Goal: Transaction & Acquisition: Purchase product/service

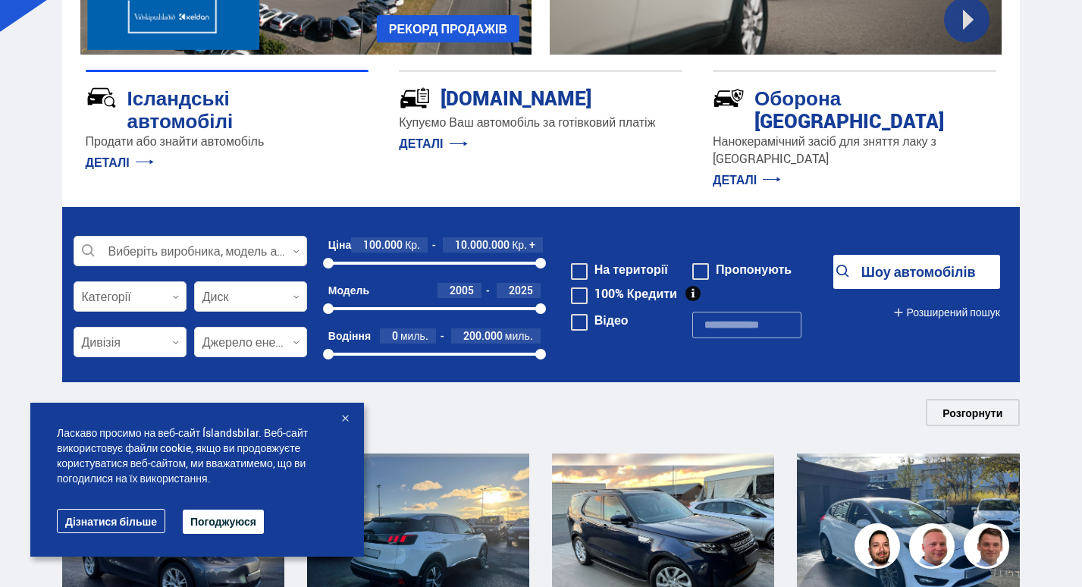
scroll to position [303, 0]
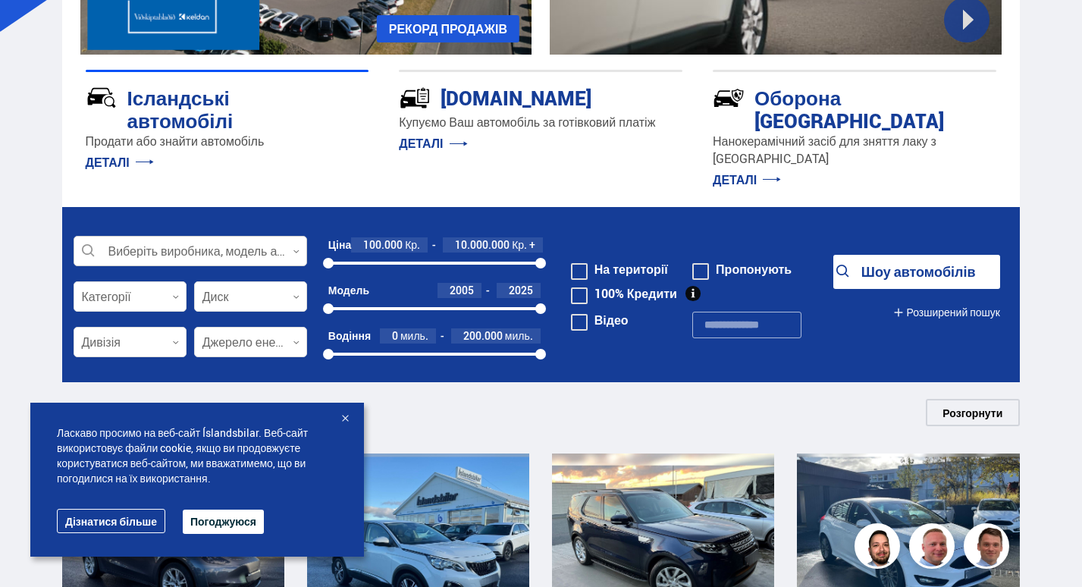
click at [243, 237] on div at bounding box center [191, 252] width 234 height 30
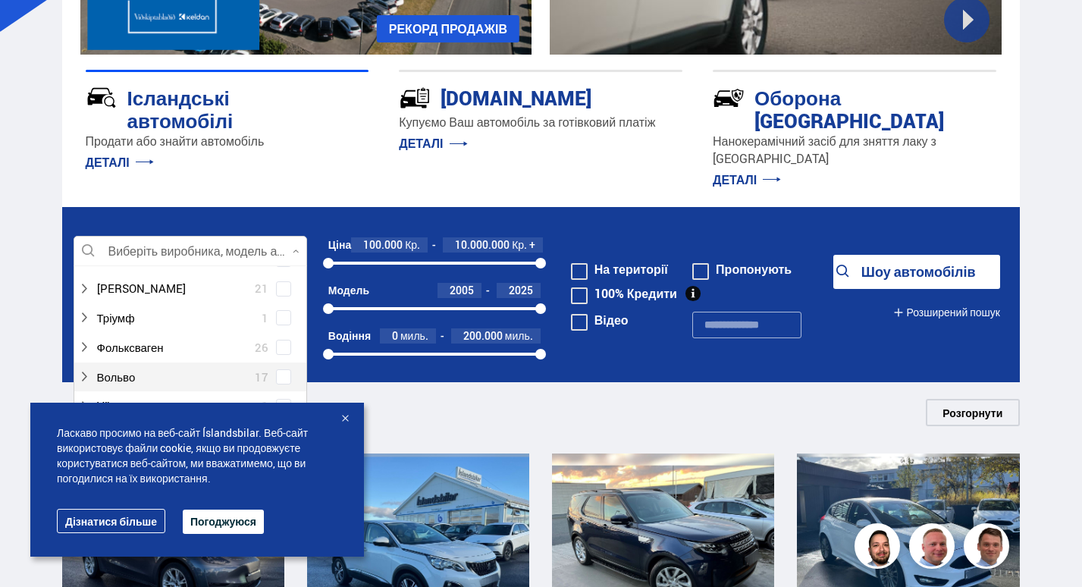
scroll to position [1137, 0]
click at [131, 276] on div at bounding box center [175, 287] width 194 height 22
click at [216, 394] on div at bounding box center [205, 405] width 194 height 22
click at [278, 404] on span at bounding box center [284, 405] width 12 height 2
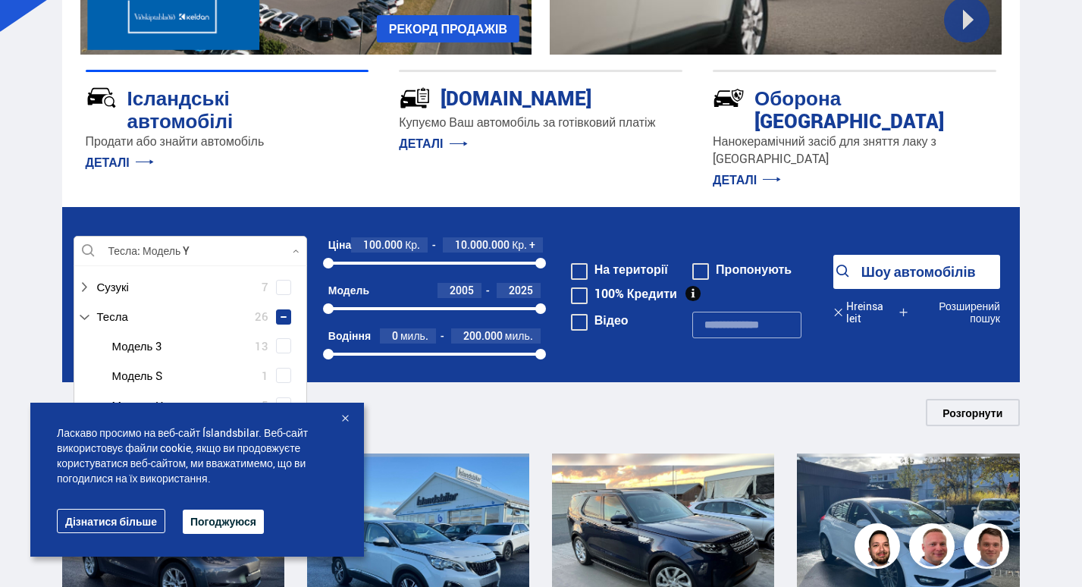
scroll to position [1167, 0]
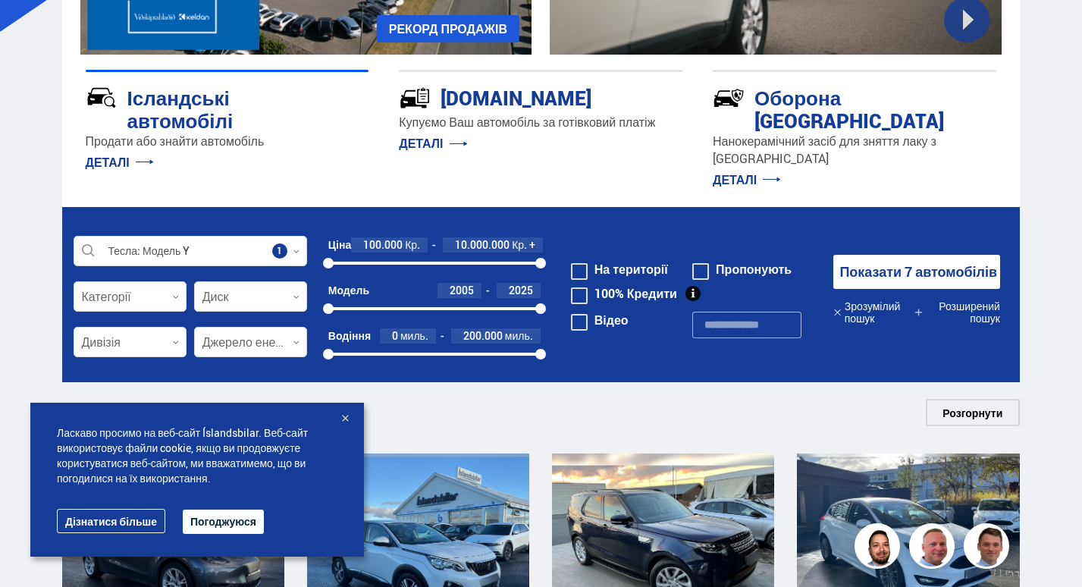
click at [446, 345] on div "Водіння 0 миль. 200.000 миль. 0 200000" at bounding box center [434, 348] width 212 height 40
click at [144, 282] on div at bounding box center [130, 297] width 113 height 30
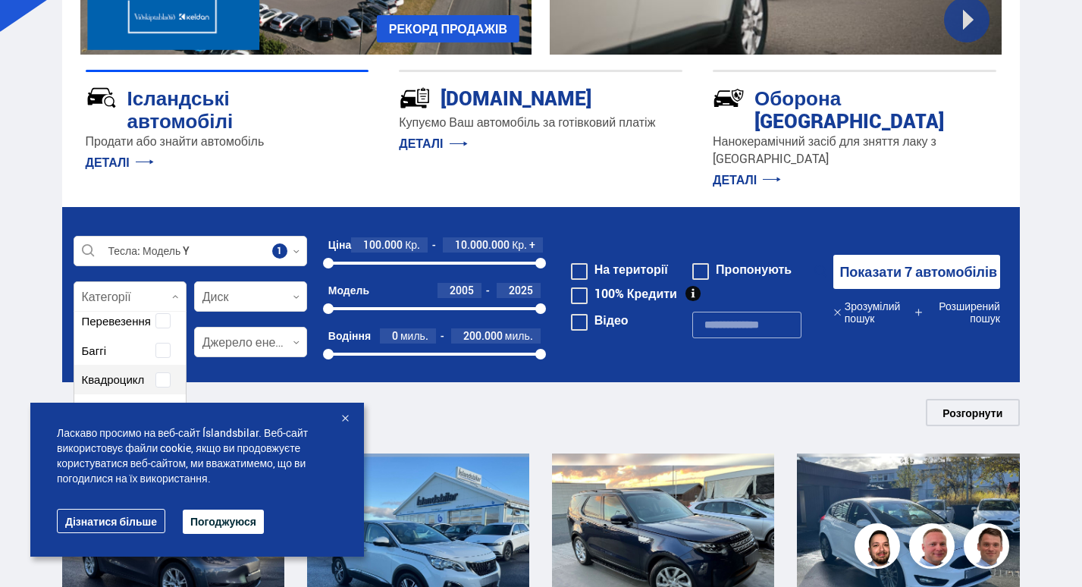
scroll to position [0, 0]
click at [126, 327] on div "Перевезення" at bounding box center [129, 353] width 111 height 52
click at [248, 282] on div at bounding box center [250, 297] width 113 height 30
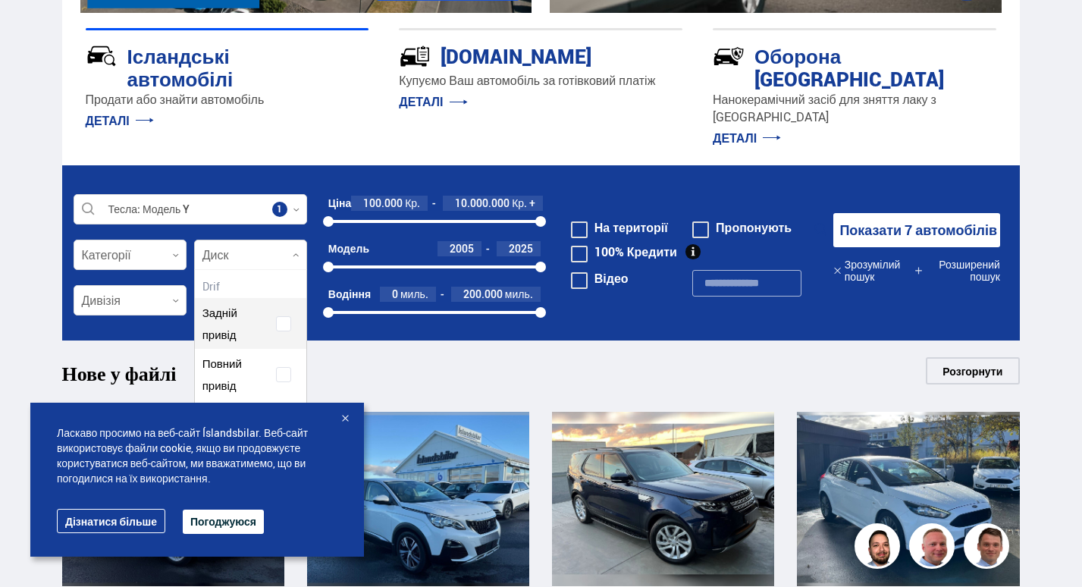
scroll to position [455, 0]
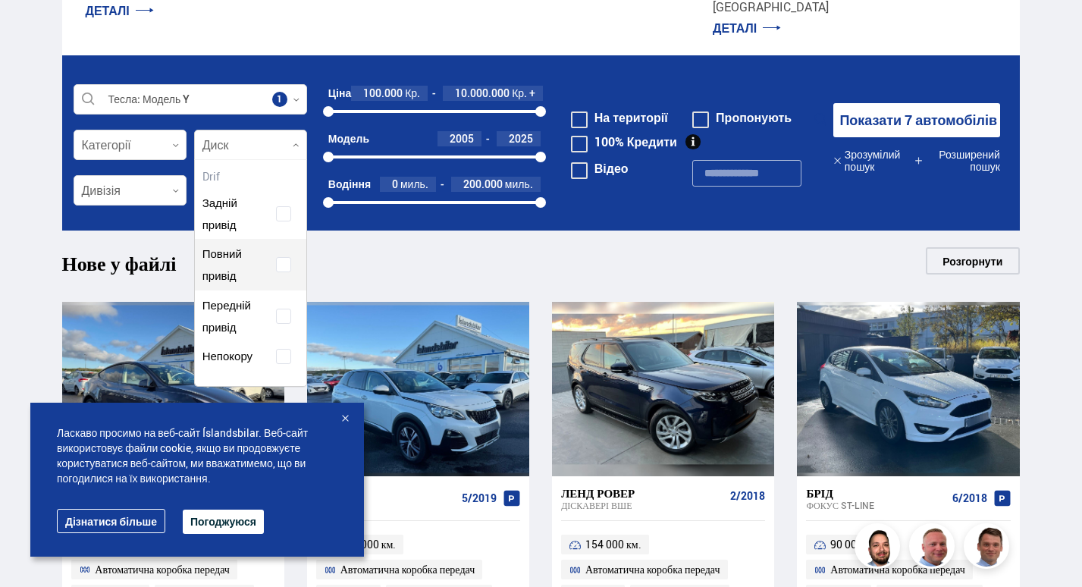
click at [259, 245] on span "Повний привід" at bounding box center [233, 265] width 62 height 44
click at [375, 202] on form "Тесла Модель Y Повний привід Виберіть виробника, модель або функцію 2 Категорії…" at bounding box center [541, 142] width 958 height 175
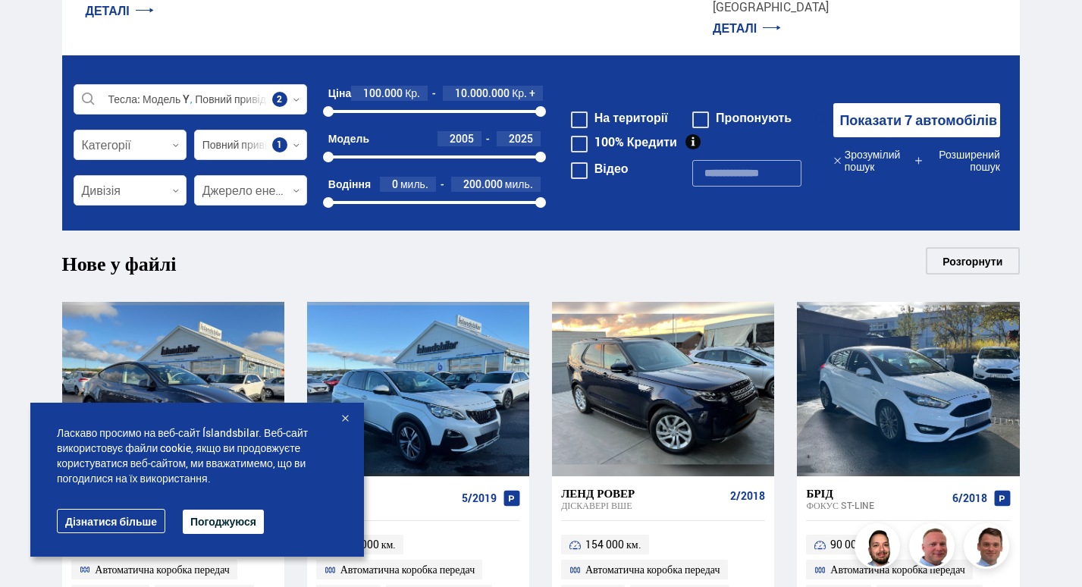
click at [923, 111] on font "Показати 7 автомобілів" at bounding box center [918, 120] width 158 height 18
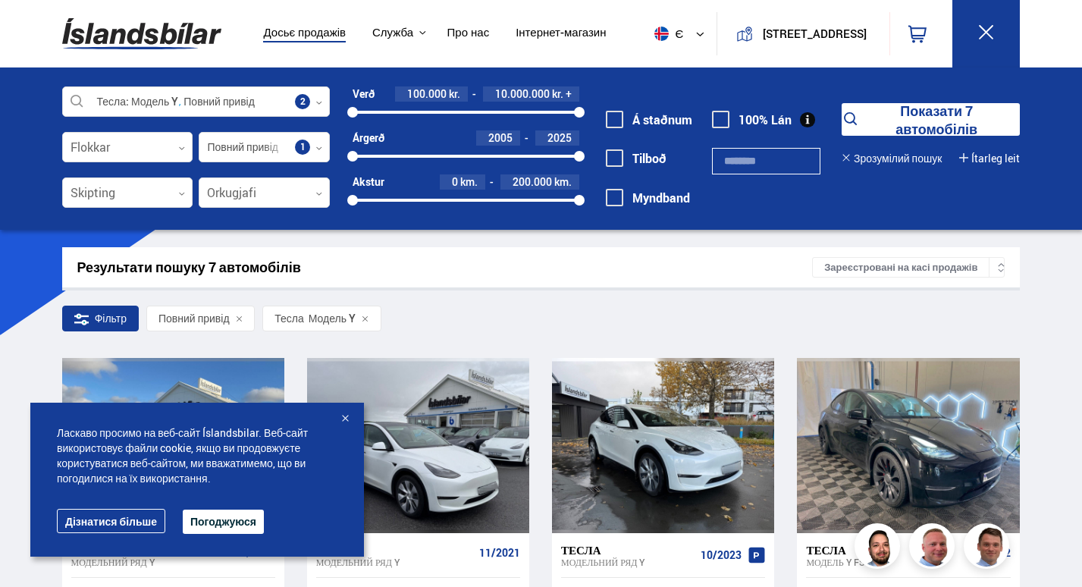
click at [346, 422] on div at bounding box center [344, 419] width 15 height 15
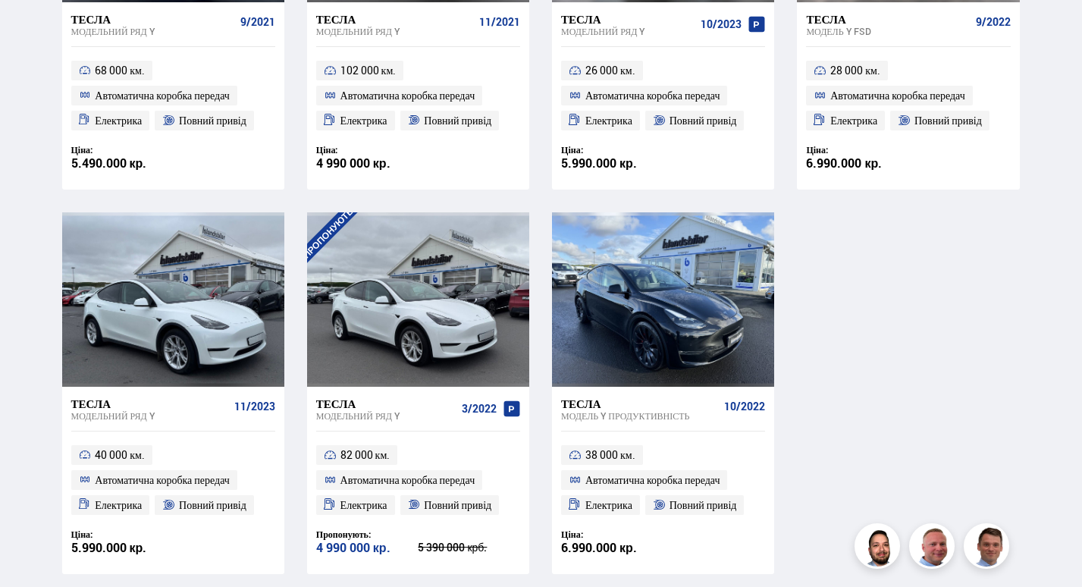
scroll to position [607, 0]
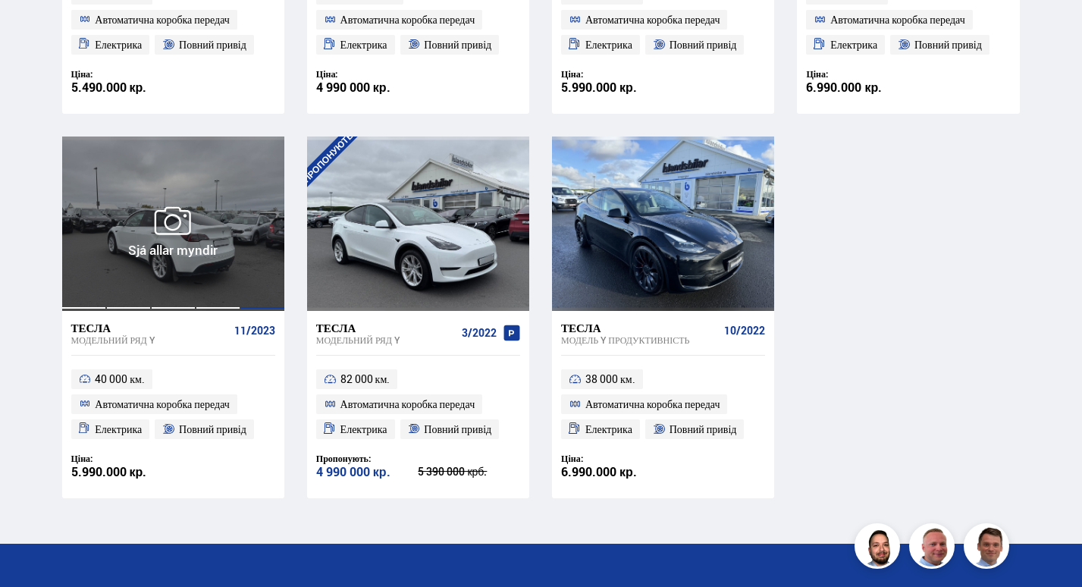
click at [246, 249] on div at bounding box center [262, 223] width 45 height 174
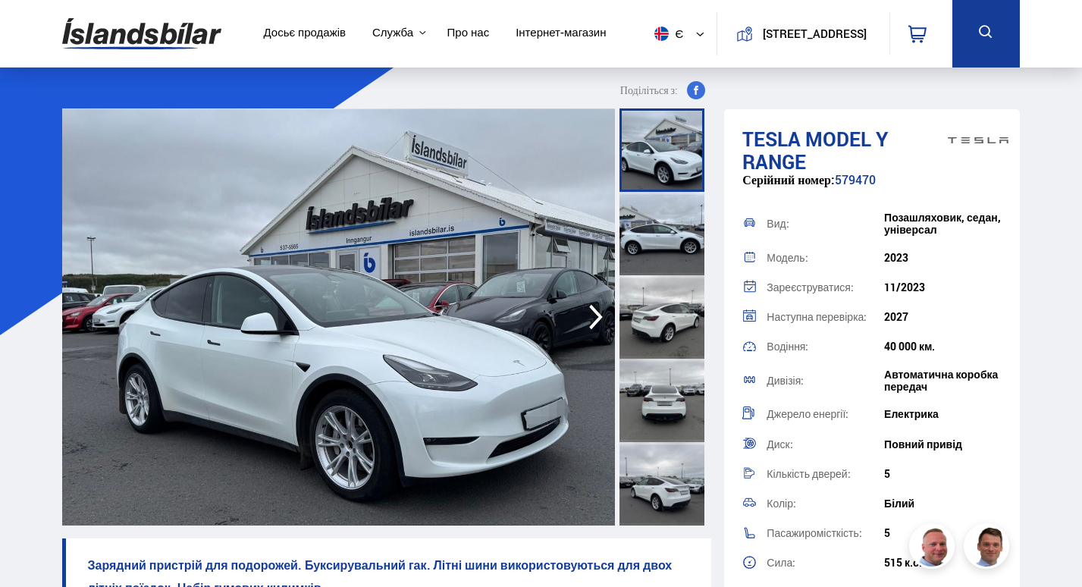
scroll to position [76, 0]
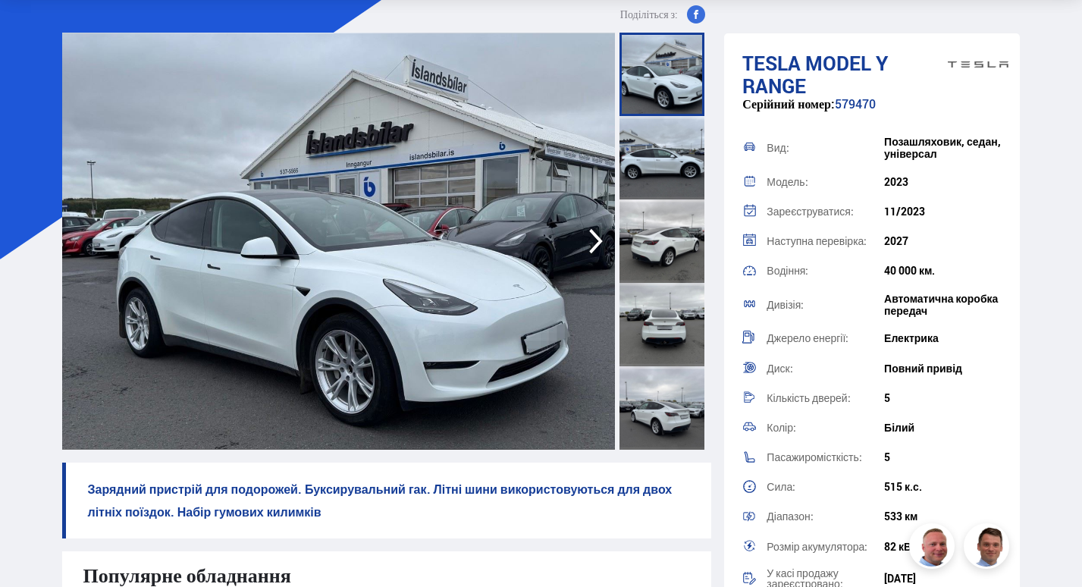
click at [598, 234] on icon "button" at bounding box center [596, 241] width 30 height 36
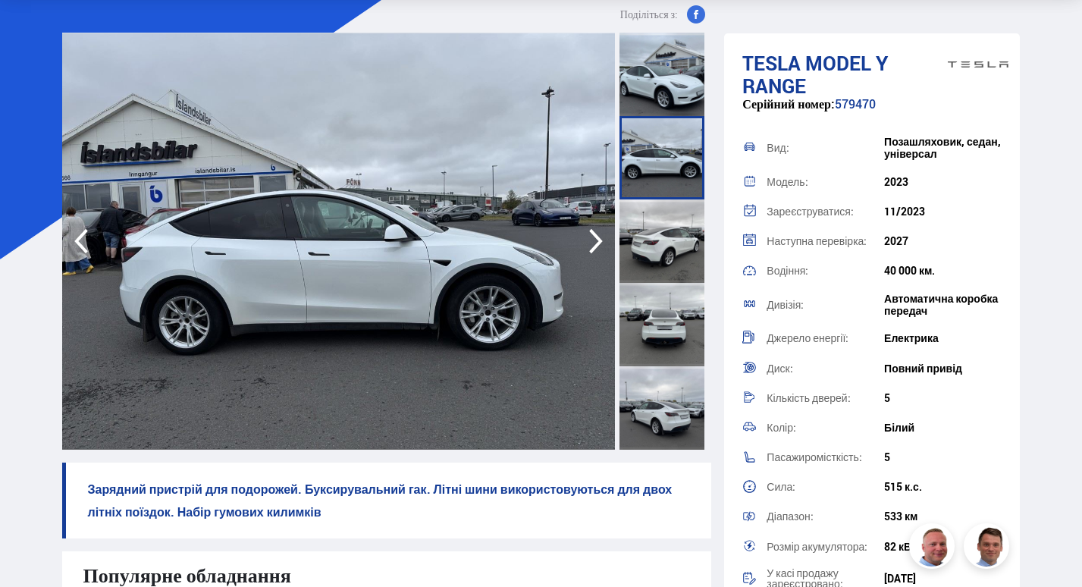
click at [598, 234] on icon "button" at bounding box center [596, 241] width 30 height 36
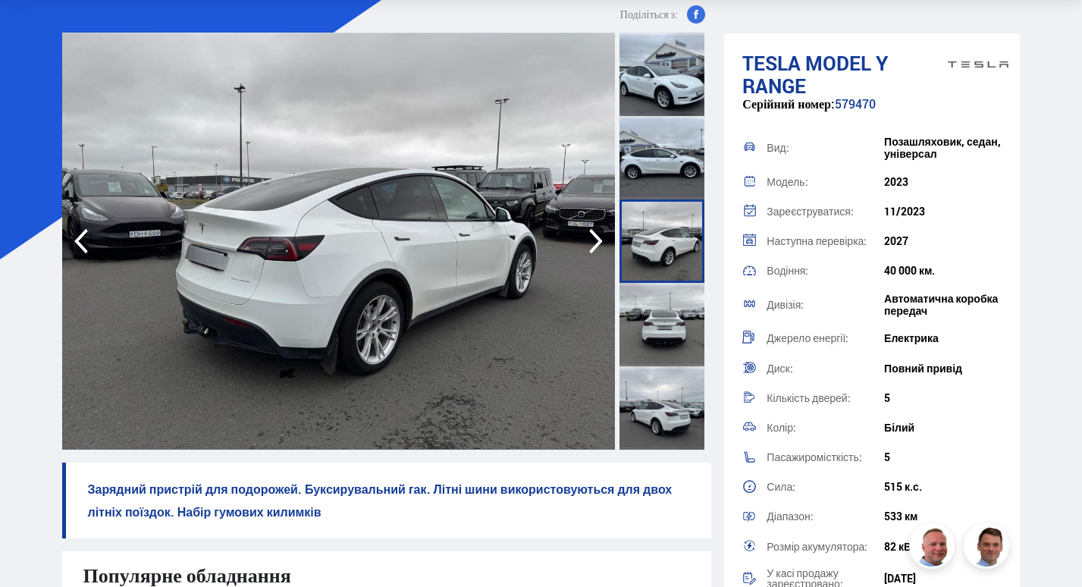
click at [598, 234] on icon "button" at bounding box center [596, 241] width 30 height 36
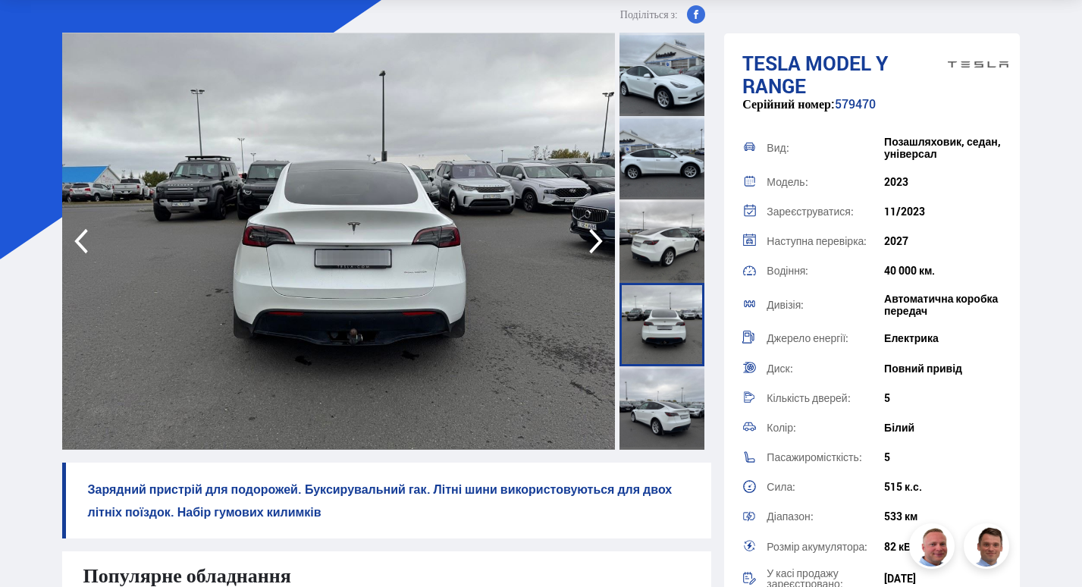
click at [598, 234] on icon "button" at bounding box center [596, 241] width 30 height 36
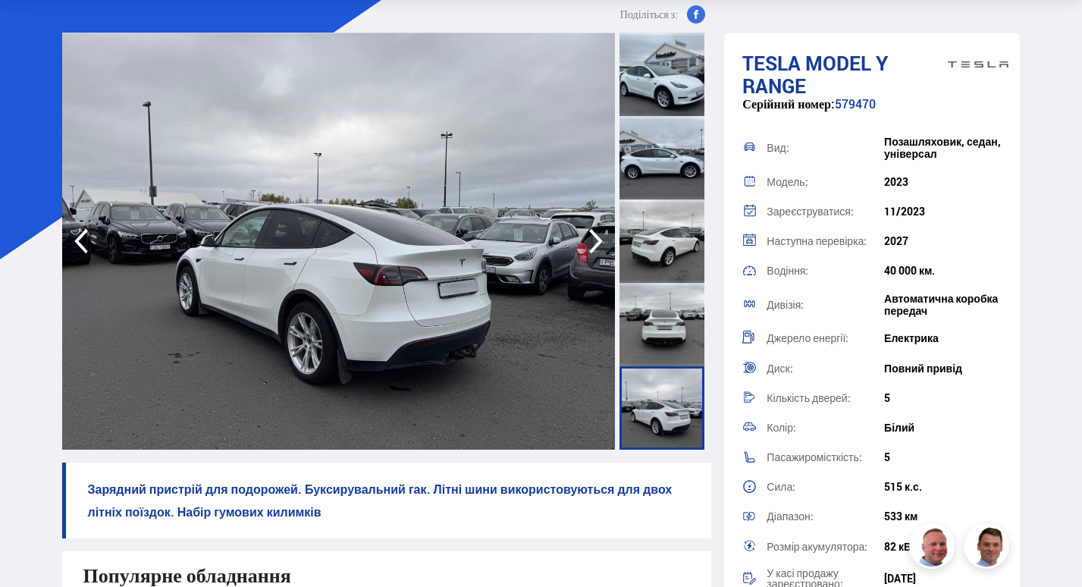
click at [598, 234] on icon "button" at bounding box center [596, 241] width 30 height 36
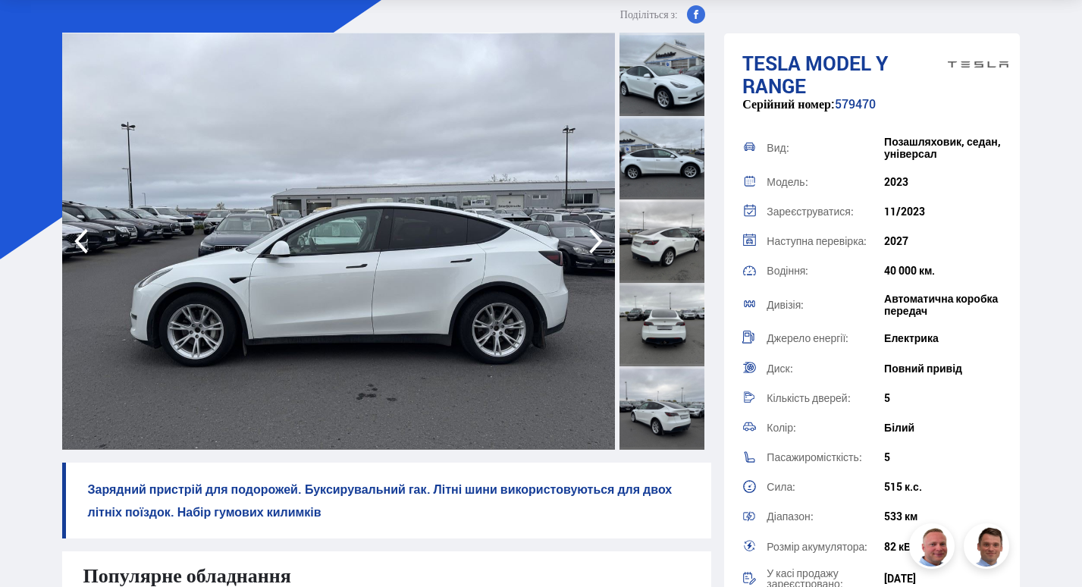
click at [598, 234] on icon "button" at bounding box center [596, 241] width 30 height 36
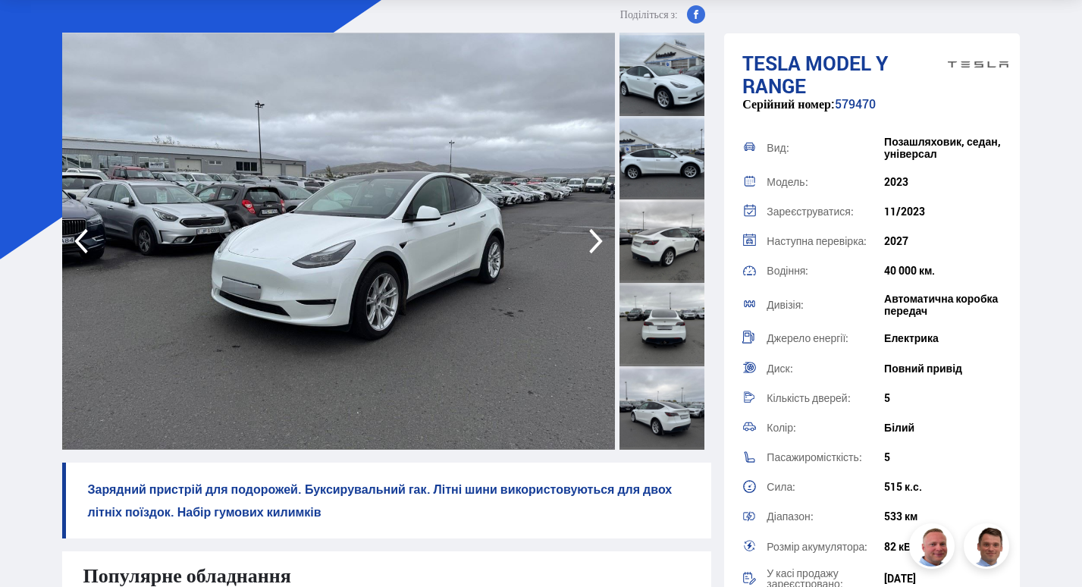
click at [598, 235] on icon "button" at bounding box center [596, 241] width 30 height 36
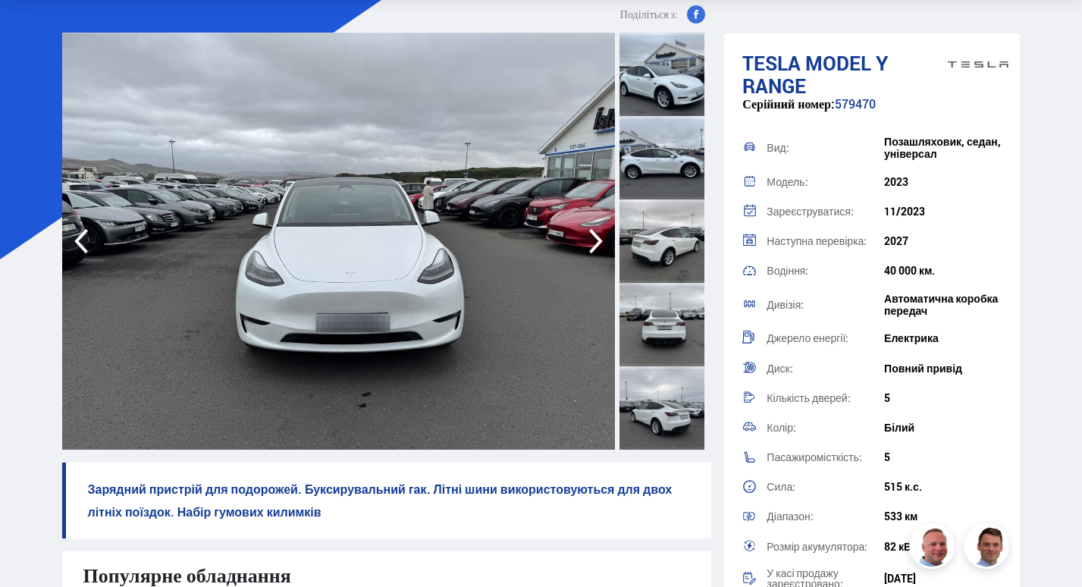
click at [598, 235] on icon "button" at bounding box center [596, 241] width 30 height 36
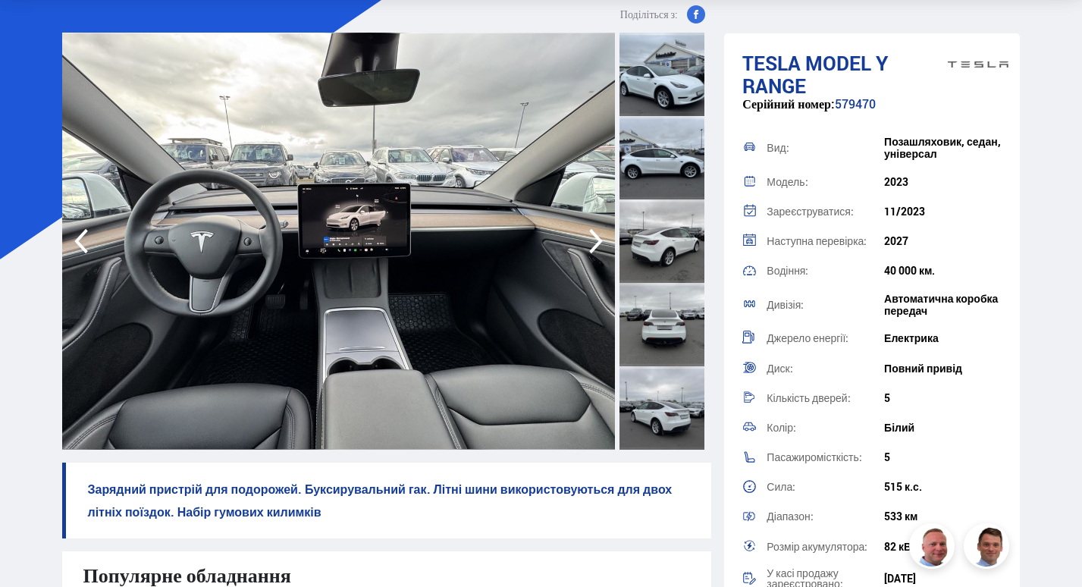
click at [598, 235] on icon "button" at bounding box center [596, 241] width 30 height 36
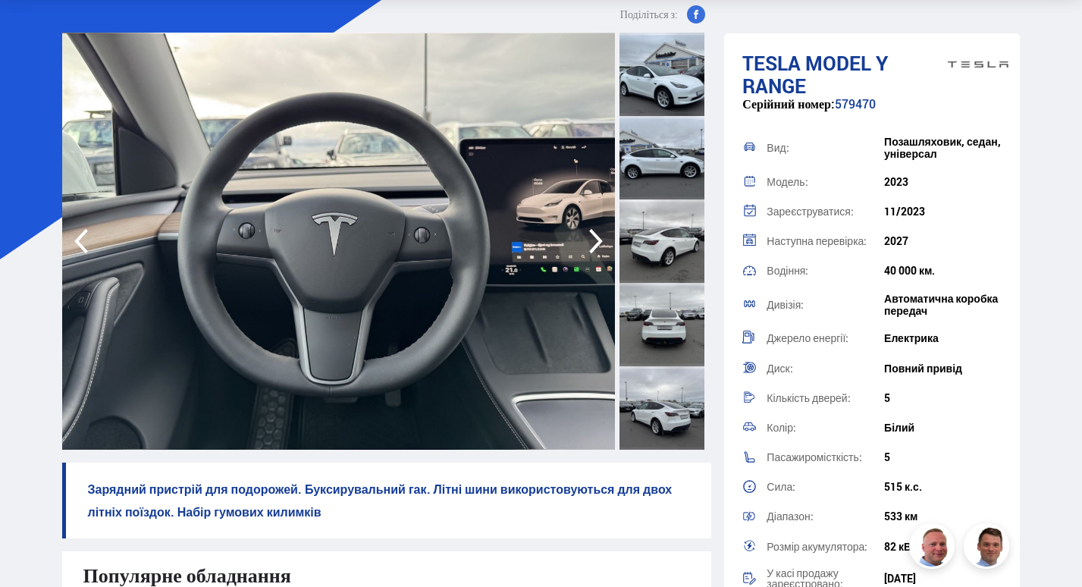
click at [598, 235] on icon "button" at bounding box center [596, 241] width 30 height 36
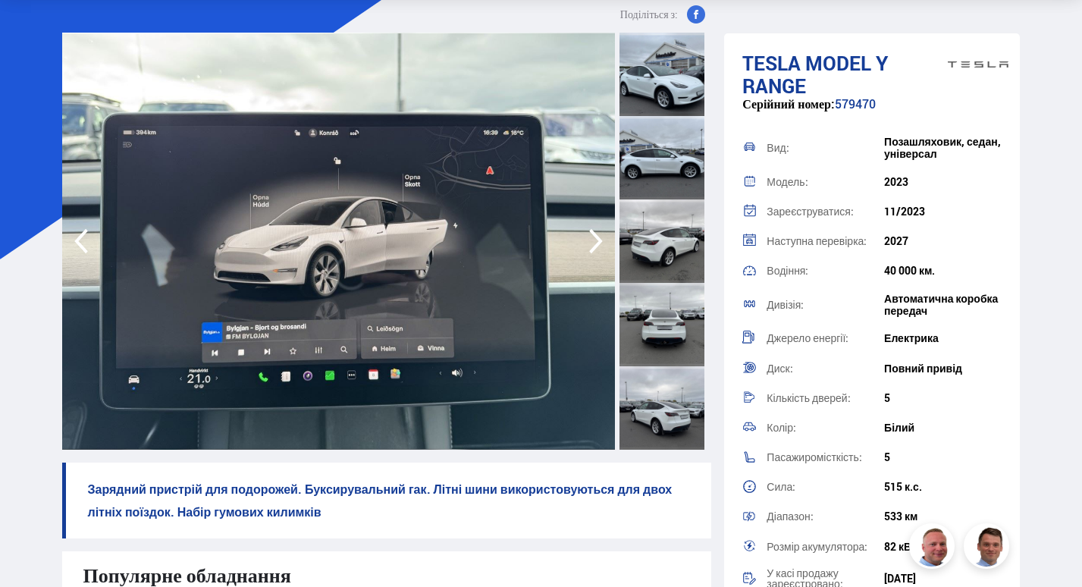
click at [598, 235] on icon "button" at bounding box center [596, 241] width 30 height 36
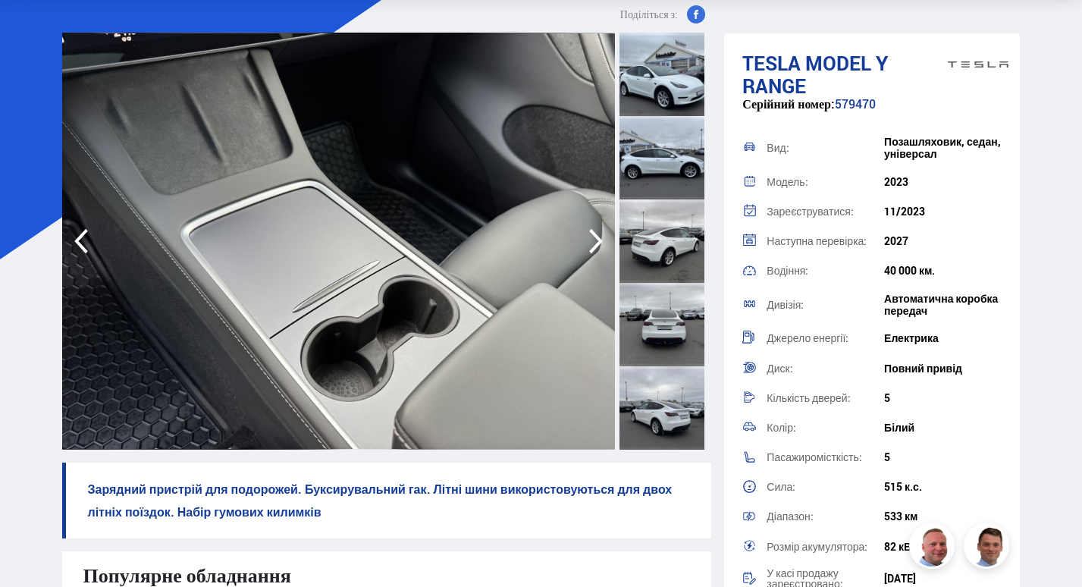
click at [599, 235] on icon "button" at bounding box center [596, 241] width 30 height 36
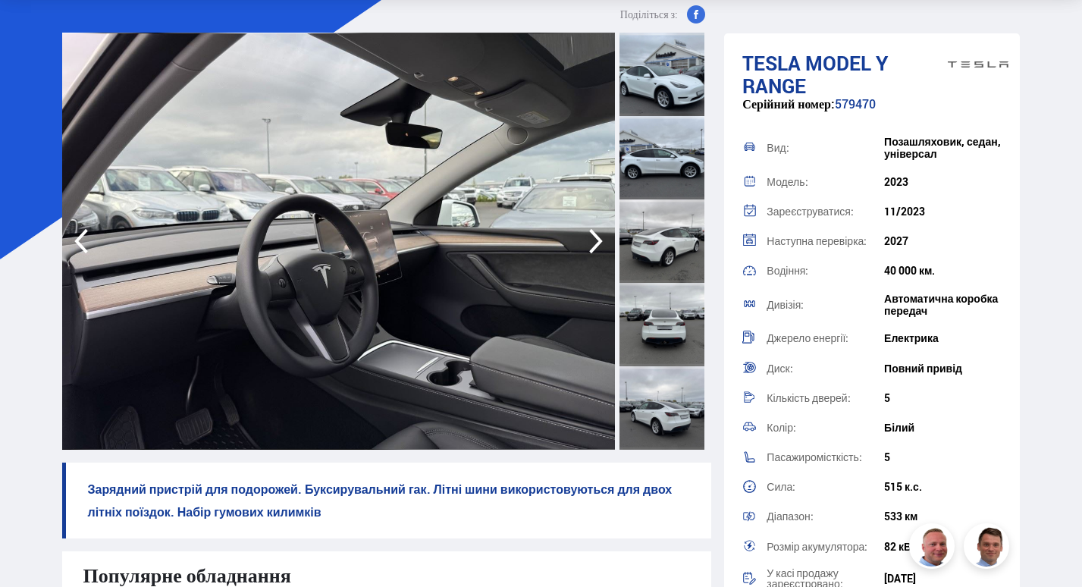
click at [599, 235] on icon "button" at bounding box center [596, 241] width 30 height 36
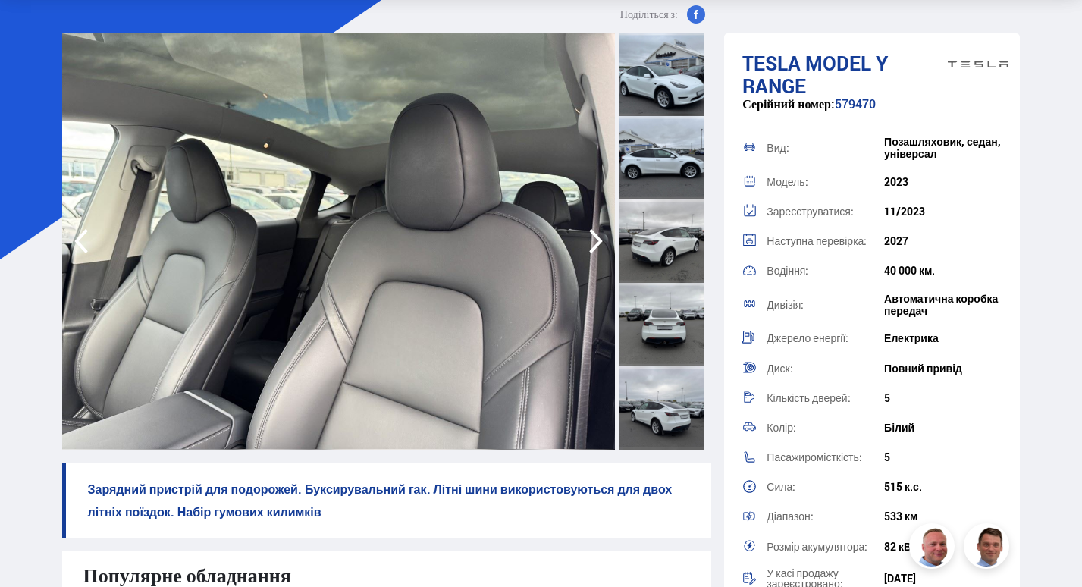
click at [599, 235] on icon "button" at bounding box center [596, 241] width 30 height 36
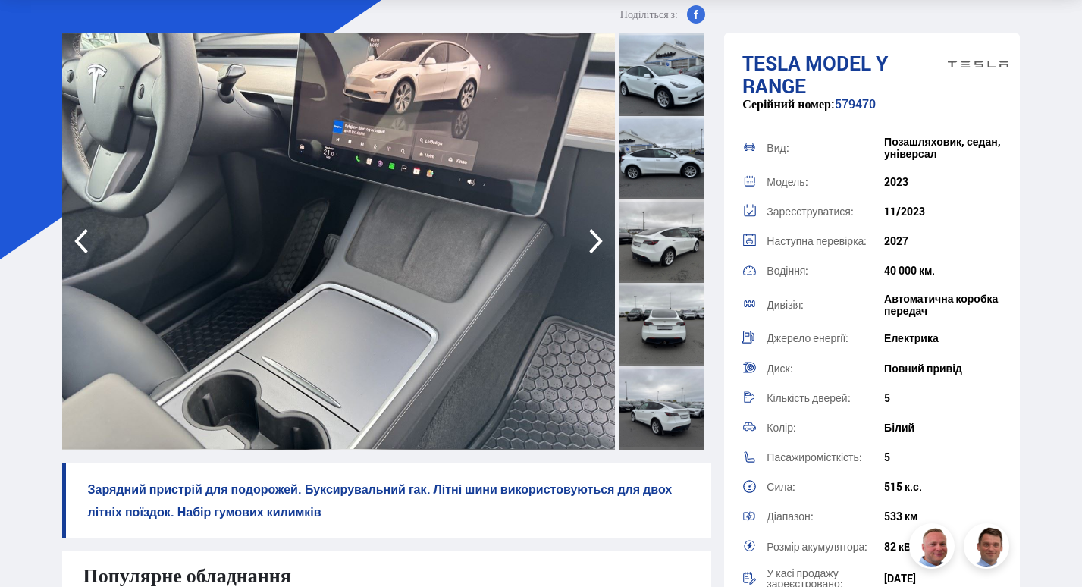
click at [599, 235] on icon "button" at bounding box center [596, 241] width 30 height 36
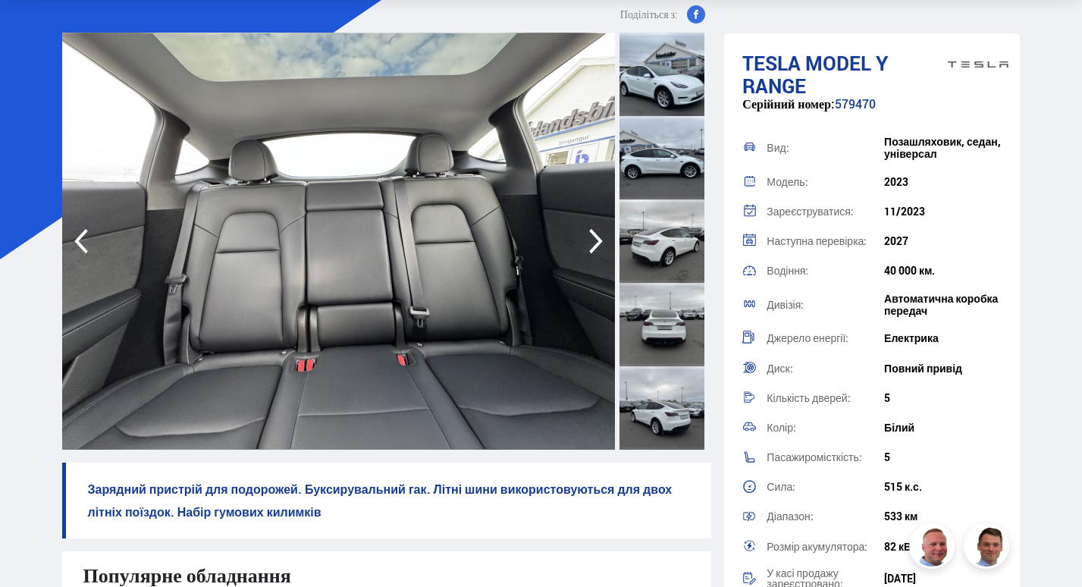
click at [599, 235] on icon "button" at bounding box center [596, 241] width 30 height 36
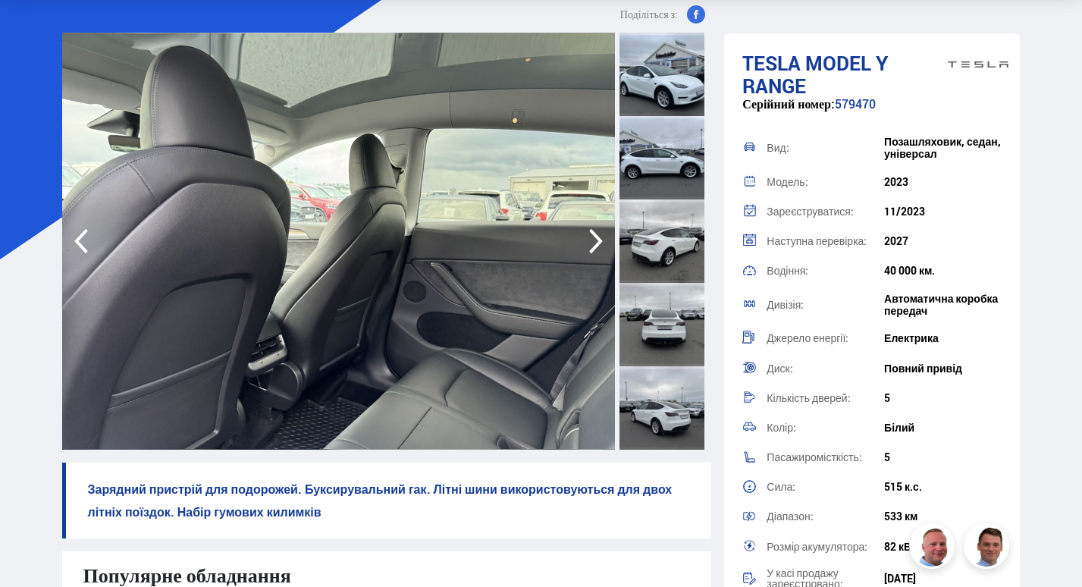
click at [599, 235] on icon "button" at bounding box center [596, 241] width 30 height 36
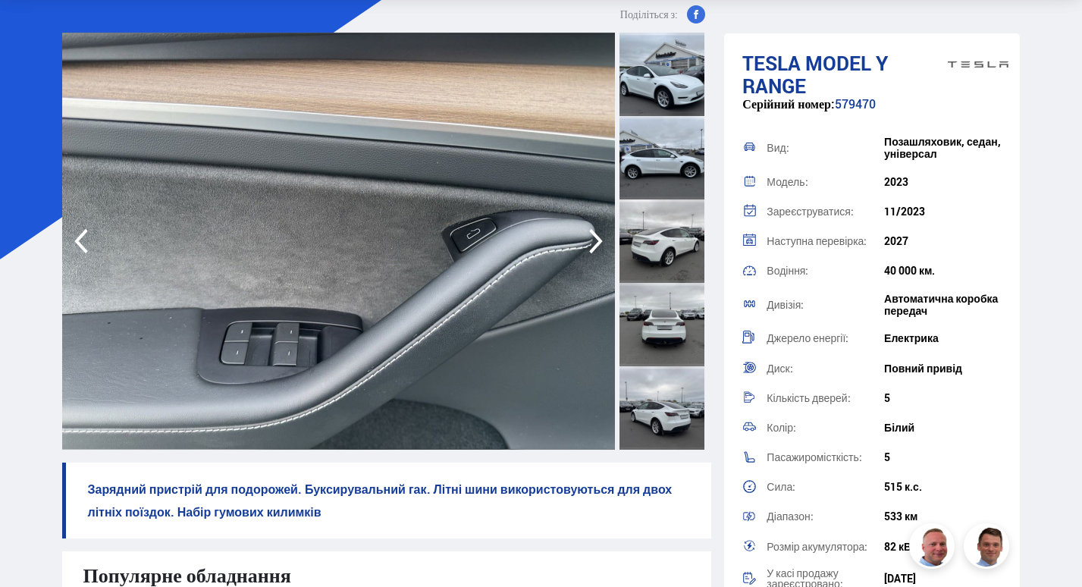
click at [599, 235] on icon "button" at bounding box center [596, 241] width 30 height 36
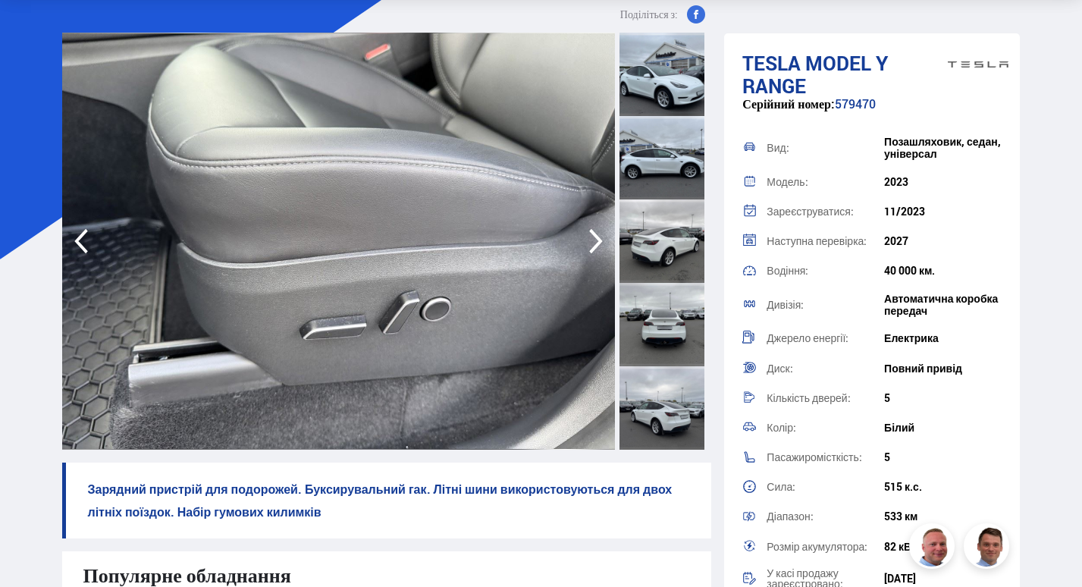
click at [599, 235] on icon "button" at bounding box center [596, 241] width 30 height 36
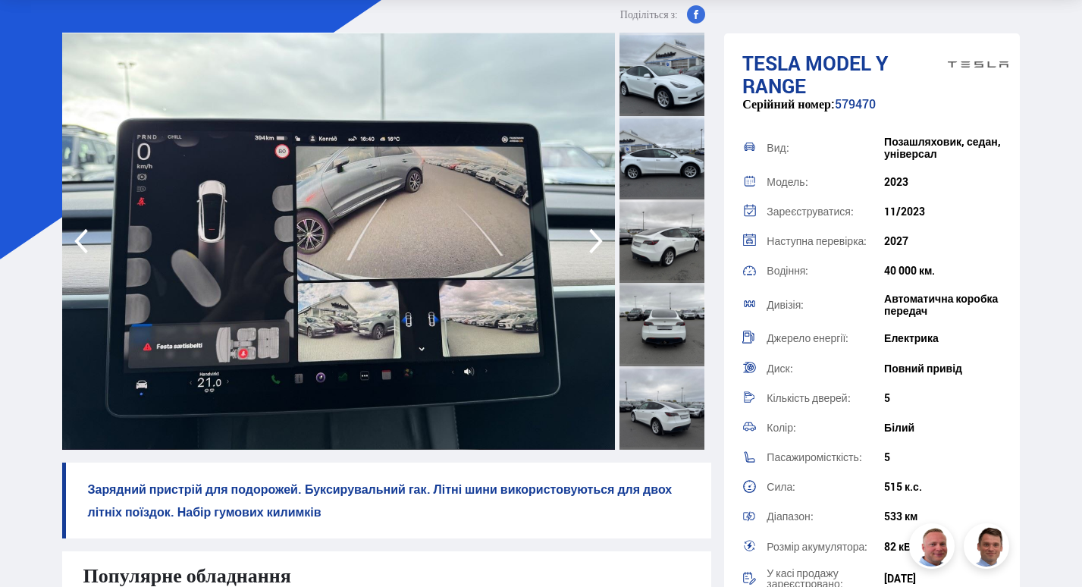
click at [599, 235] on icon "button" at bounding box center [596, 241] width 30 height 36
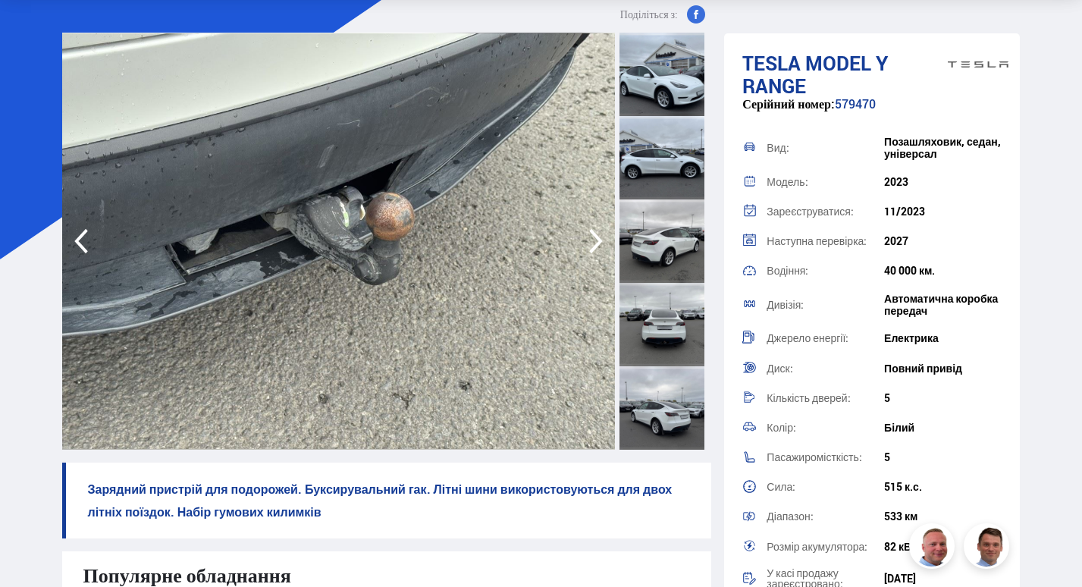
click at [599, 235] on icon "button" at bounding box center [596, 241] width 30 height 36
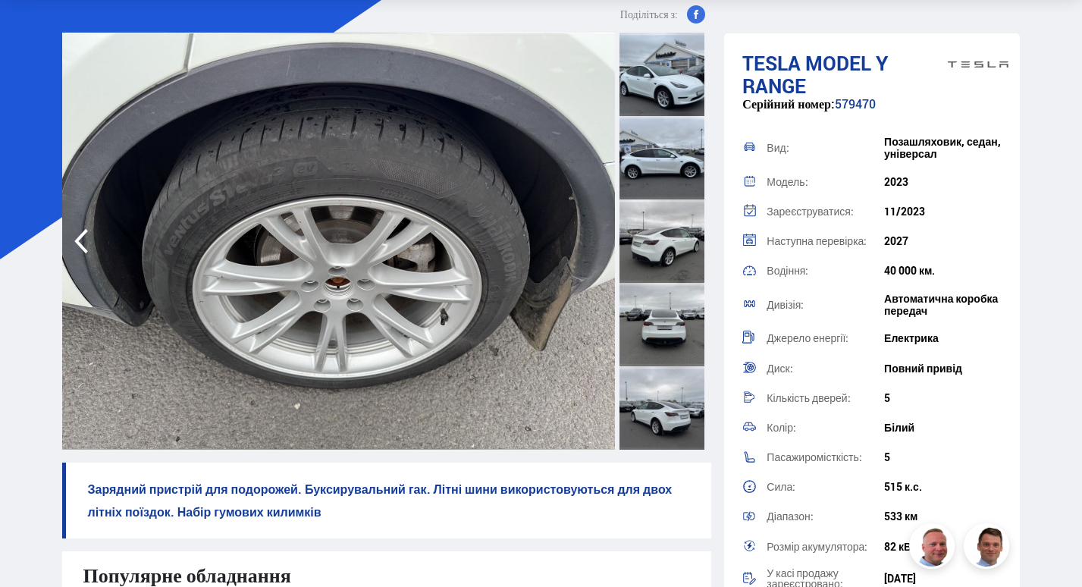
click at [599, 235] on img at bounding box center [339, 241] width 554 height 417
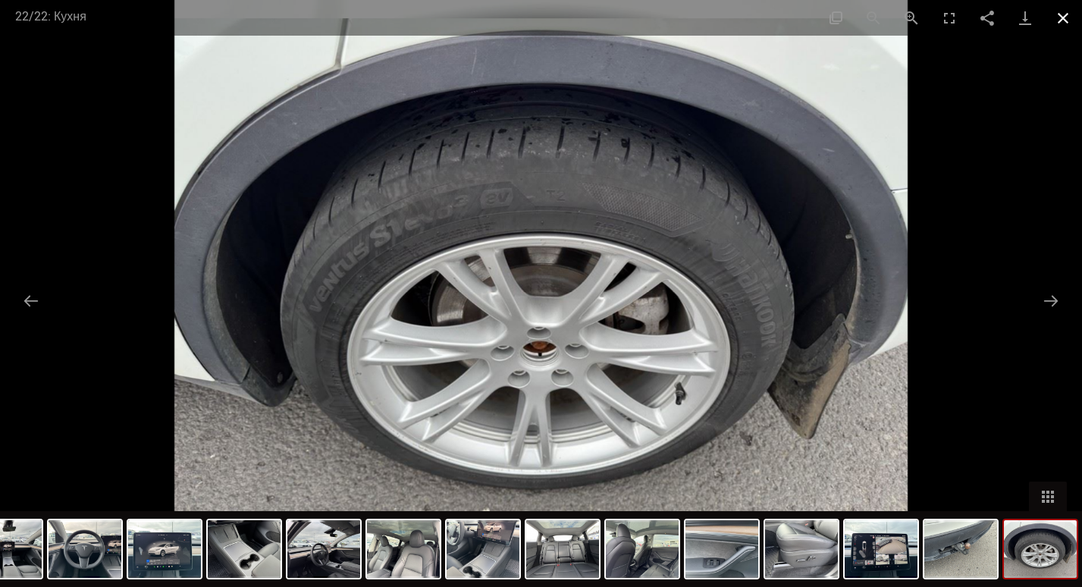
click at [1069, 15] on button "Закрити галерею" at bounding box center [1063, 18] width 38 height 36
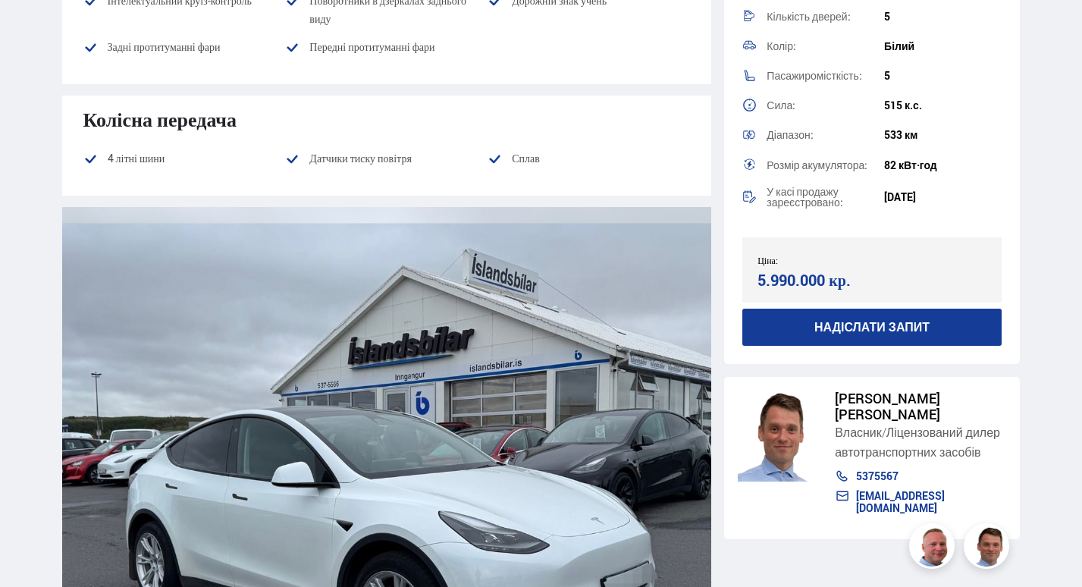
scroll to position [2351, 0]
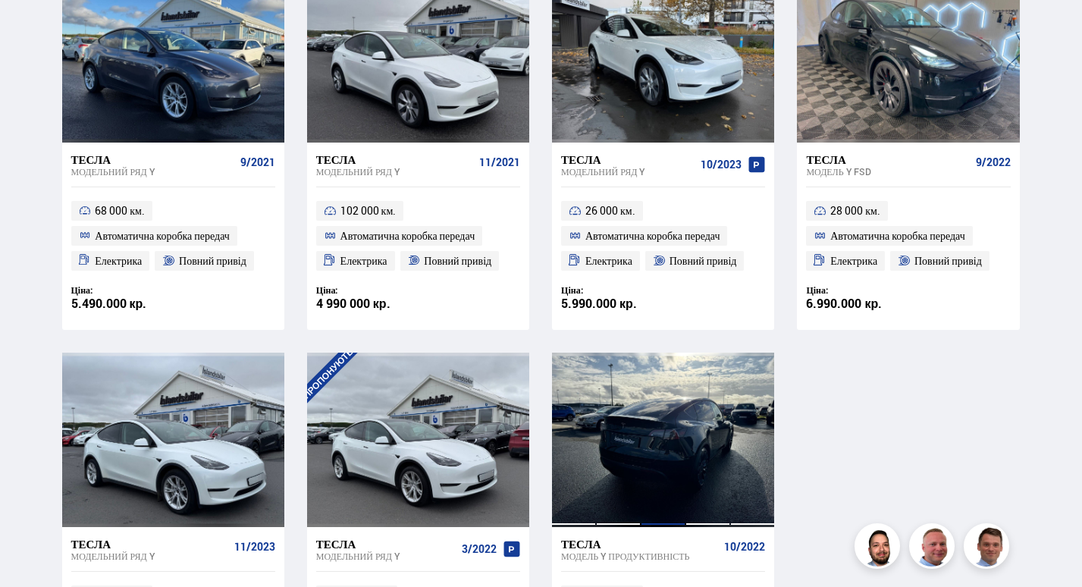
scroll to position [390, 0]
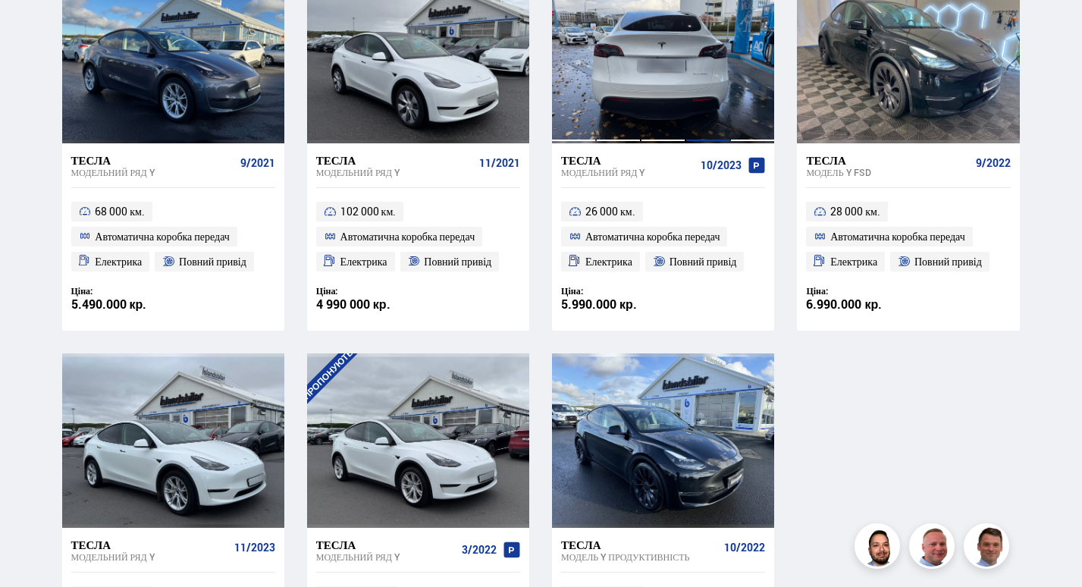
click at [694, 76] on div at bounding box center [707, 55] width 45 height 174
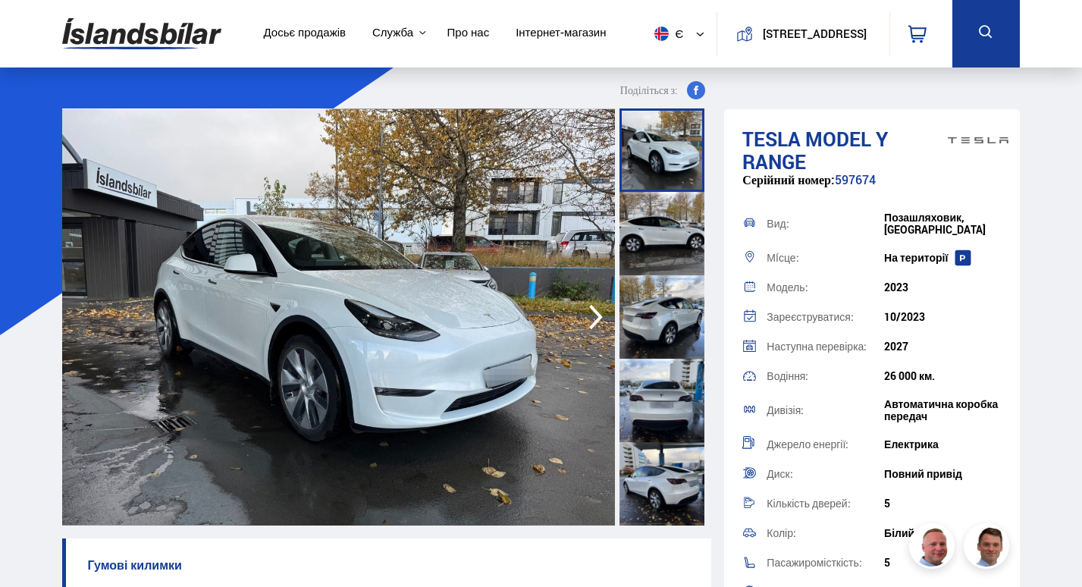
click at [599, 317] on icon "button" at bounding box center [596, 317] width 14 height 25
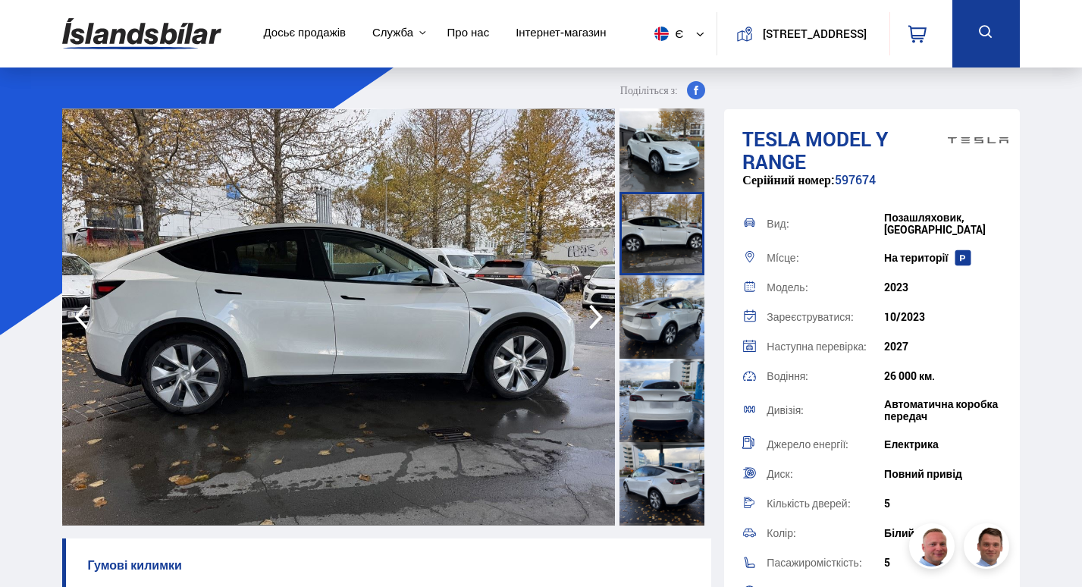
click at [582, 310] on icon "button" at bounding box center [596, 317] width 30 height 36
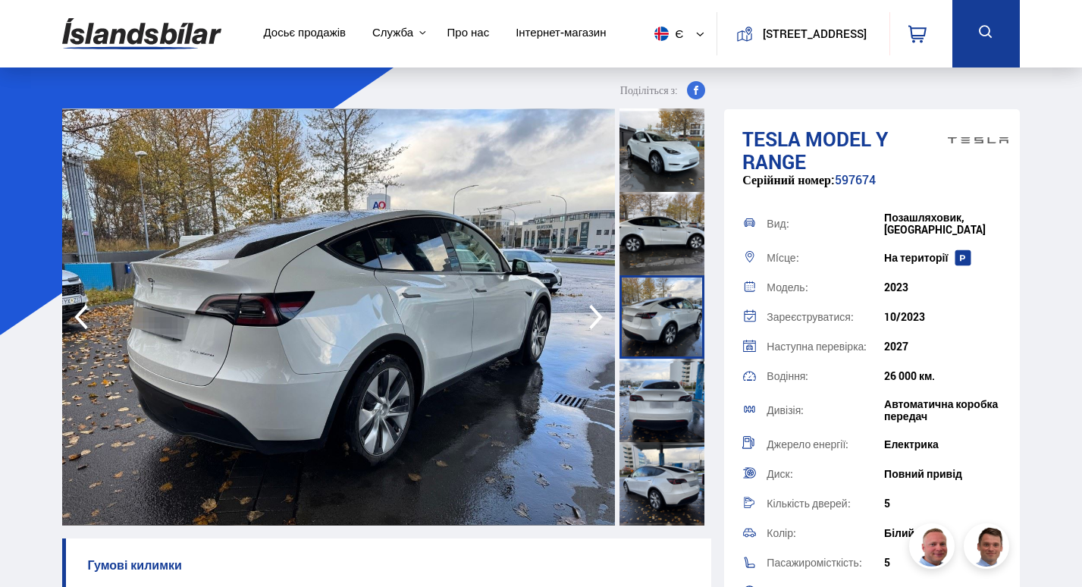
click at [582, 310] on icon "button" at bounding box center [596, 317] width 30 height 36
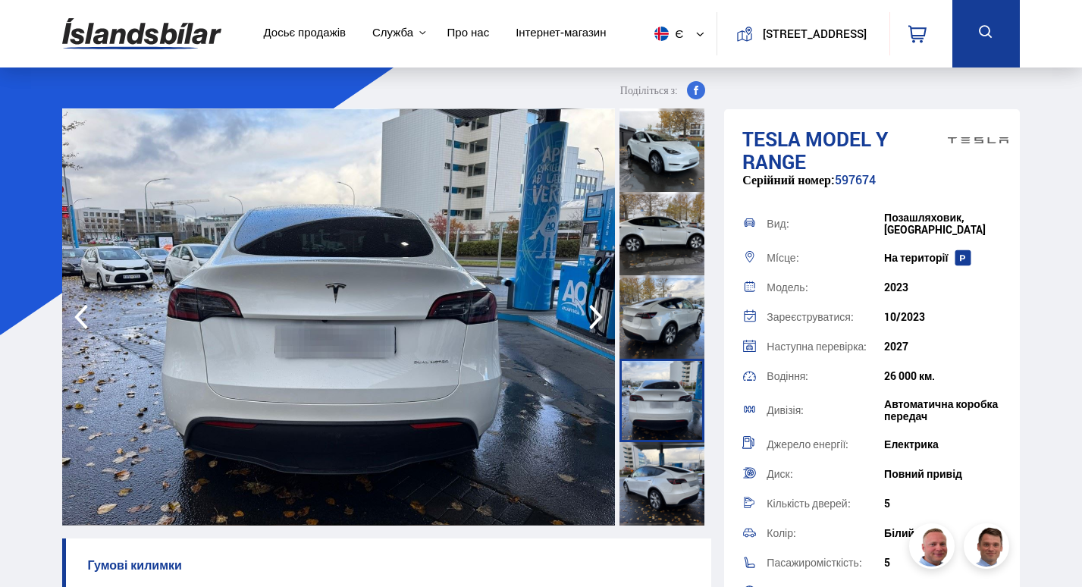
click at [582, 310] on icon "button" at bounding box center [596, 317] width 30 height 36
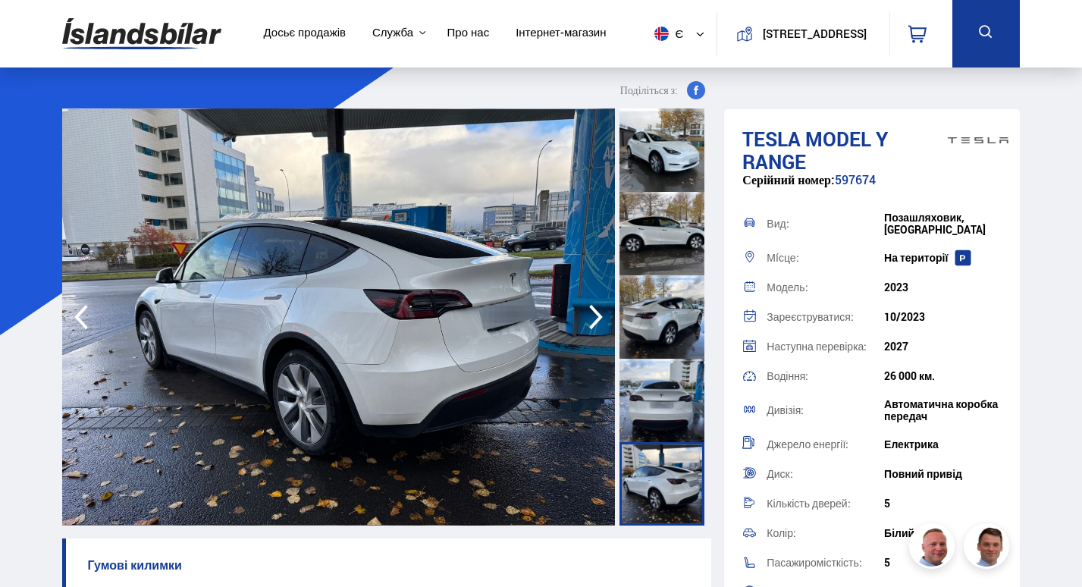
click at [582, 310] on icon "button" at bounding box center [596, 317] width 30 height 36
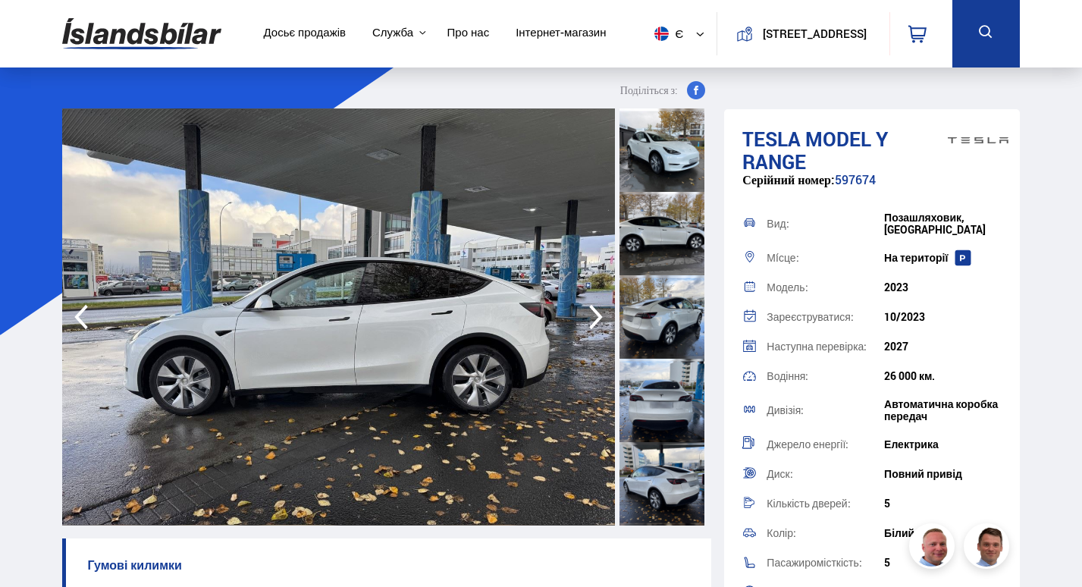
click at [582, 310] on icon "button" at bounding box center [596, 317] width 30 height 36
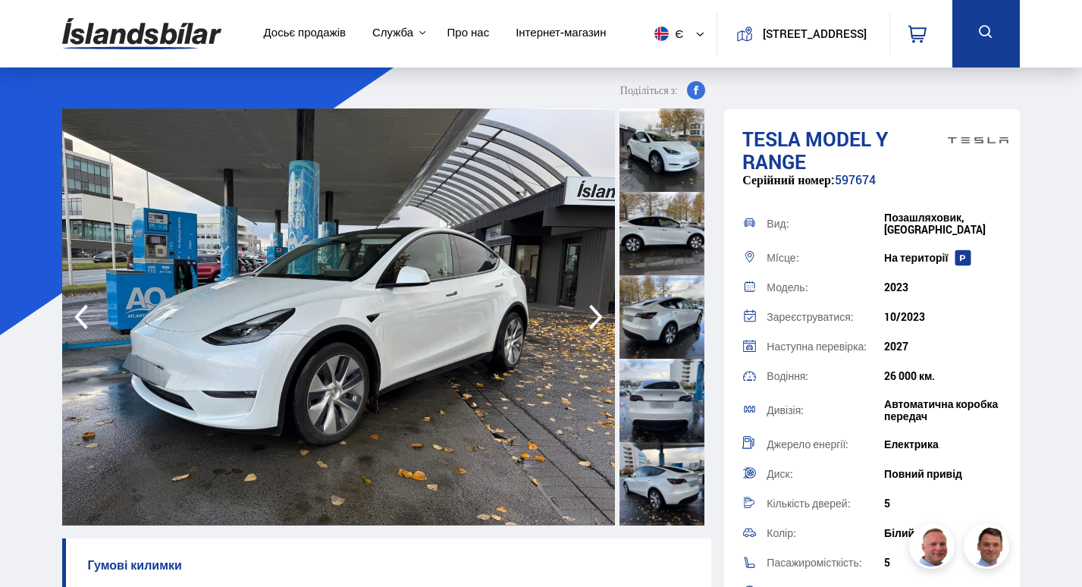
click at [582, 310] on icon "button" at bounding box center [596, 317] width 30 height 36
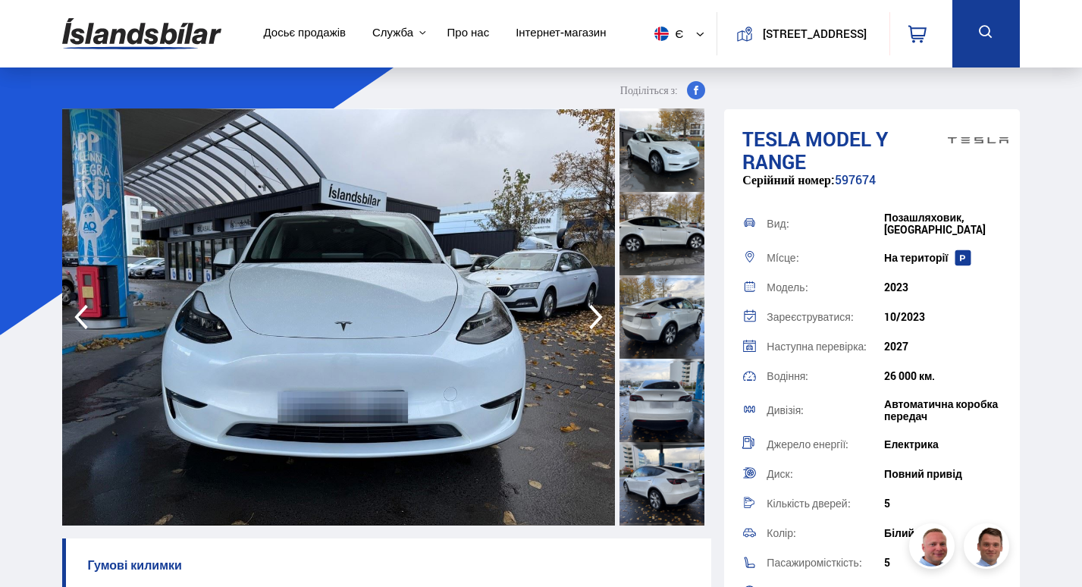
click at [582, 309] on icon "button" at bounding box center [596, 317] width 30 height 36
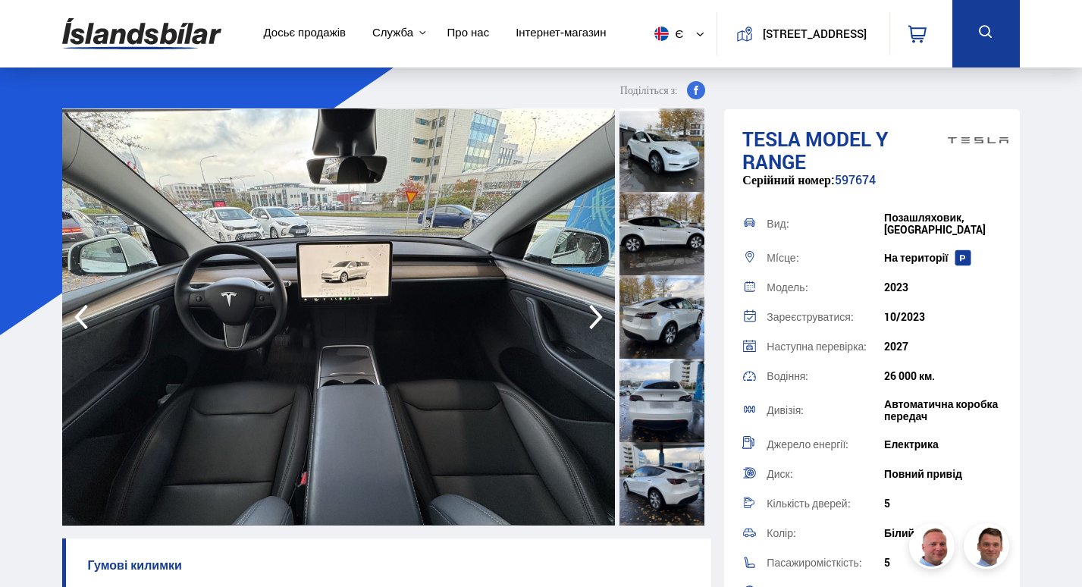
click at [588, 305] on icon "button" at bounding box center [596, 317] width 30 height 36
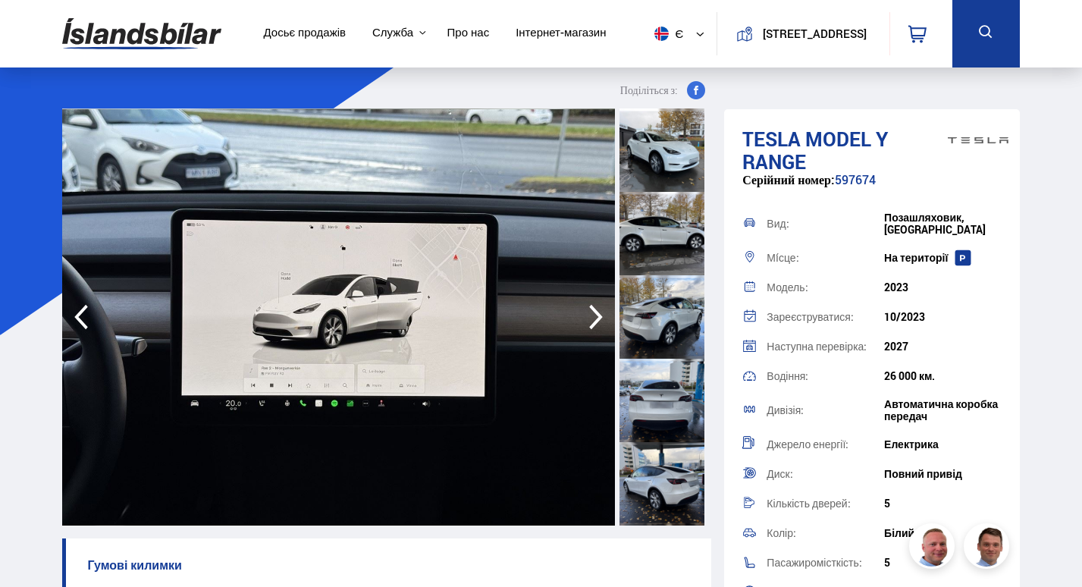
click at [588, 305] on icon "button" at bounding box center [596, 317] width 30 height 36
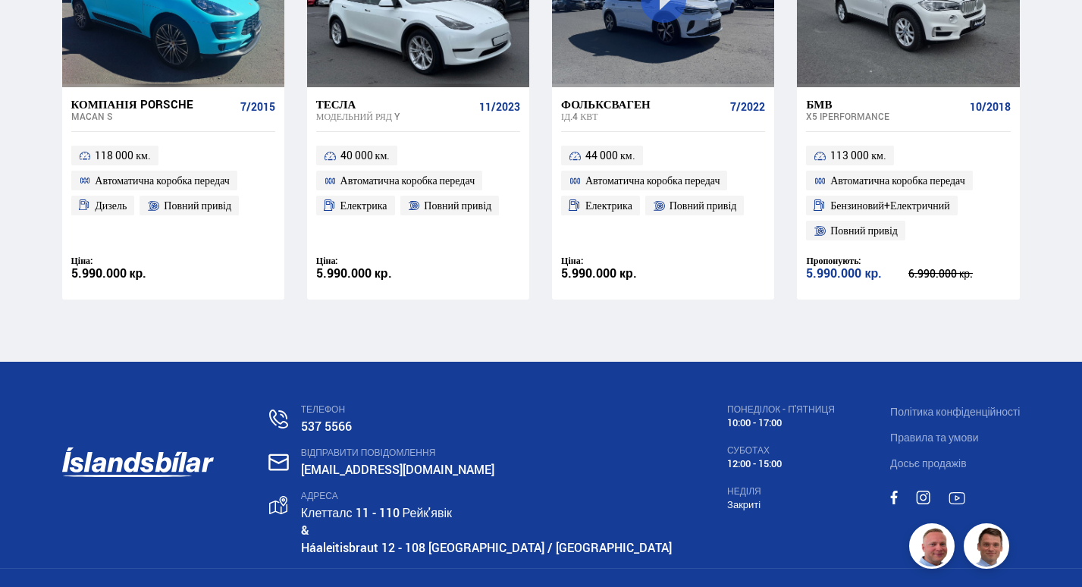
scroll to position [18000, 0]
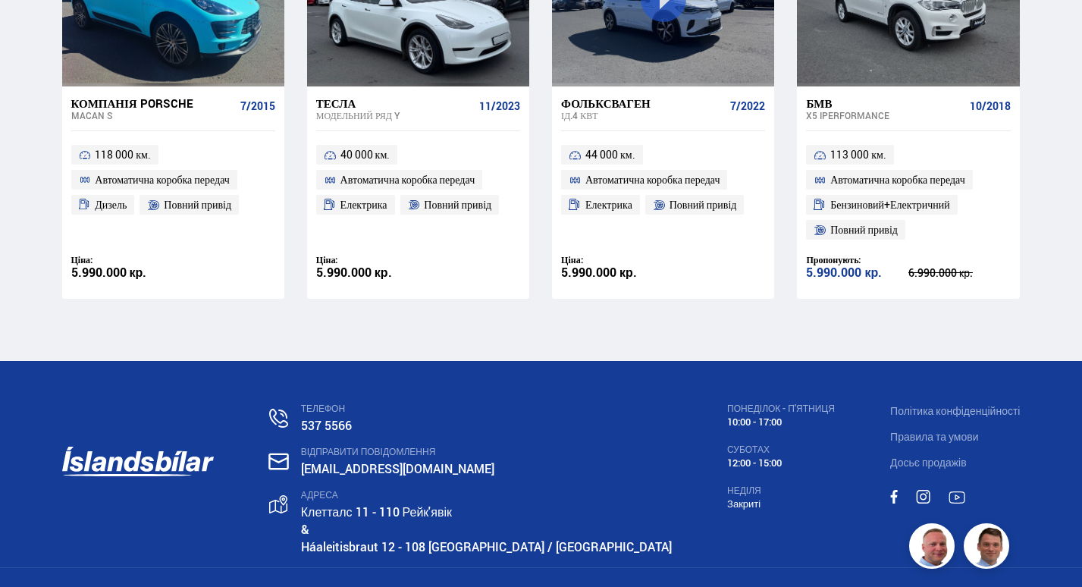
click at [444, 503] on link "Клетталс 11 - 110 Рейк'явік" at bounding box center [376, 511] width 151 height 17
click at [389, 538] on link "Háaleitisbraut 12 - 108 [GEOGRAPHIC_DATA] / [GEOGRAPHIC_DATA]" at bounding box center [486, 546] width 371 height 17
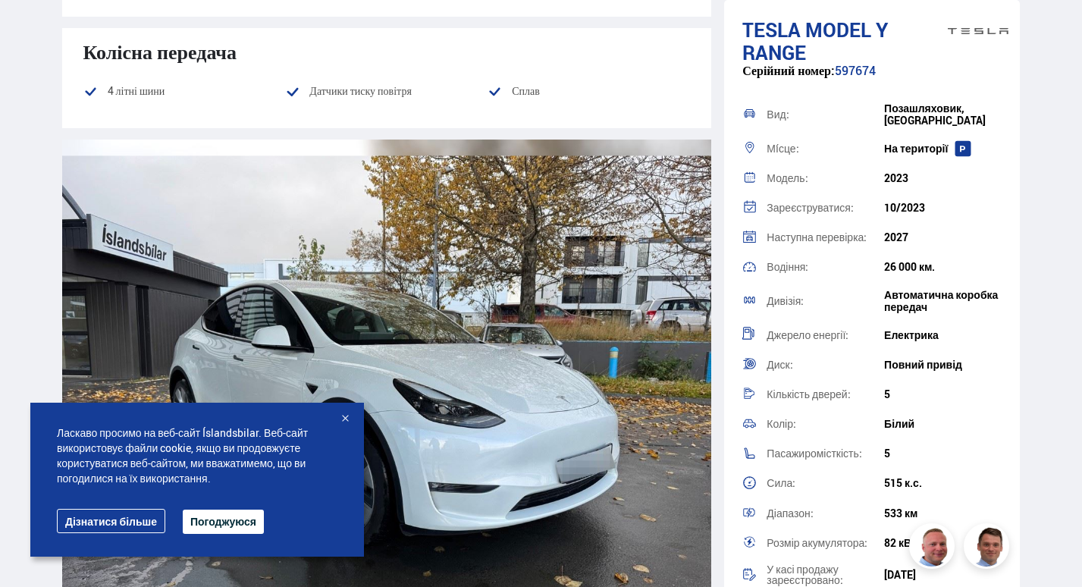
click at [341, 416] on div at bounding box center [344, 419] width 15 height 15
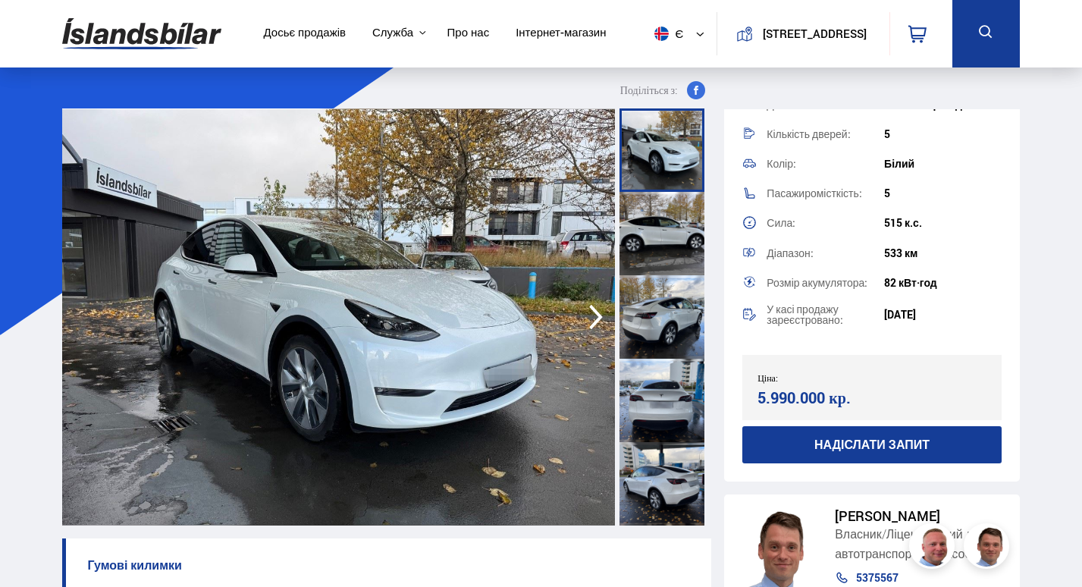
click at [466, 33] on link "Про нас" at bounding box center [468, 34] width 42 height 16
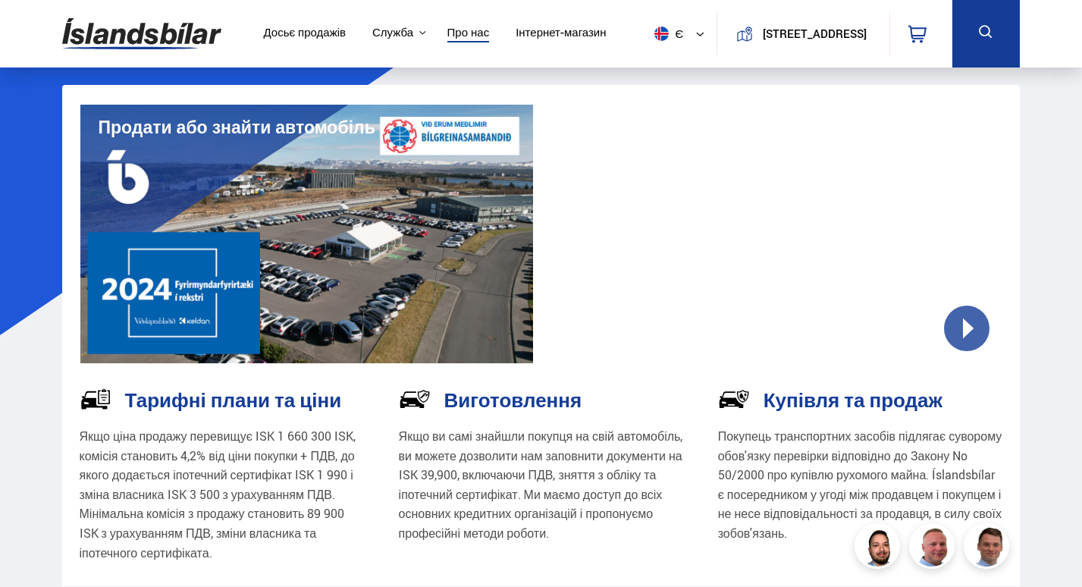
click at [306, 33] on link "Досьє продажів" at bounding box center [304, 34] width 83 height 16
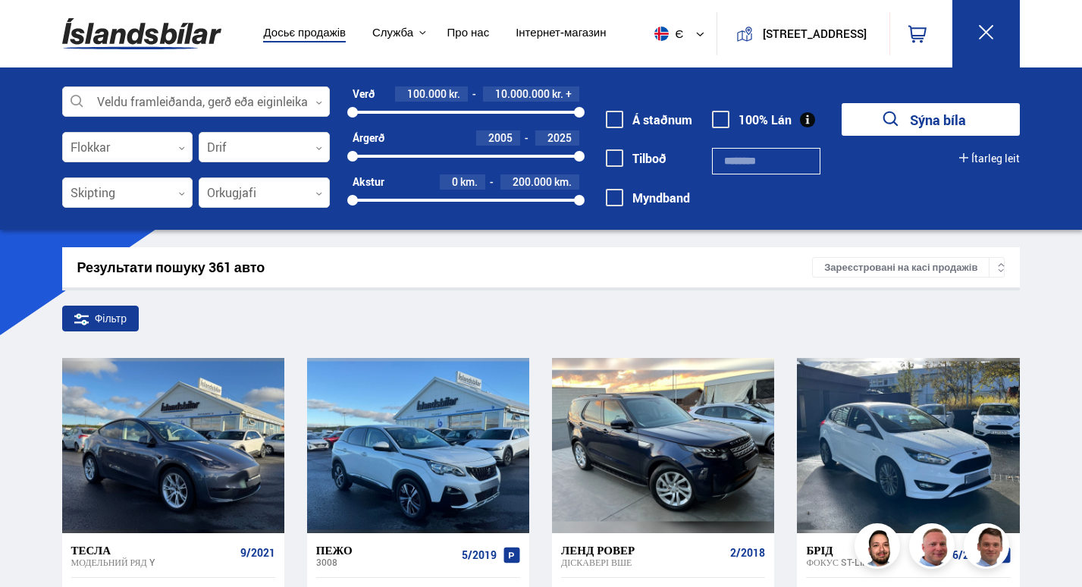
click at [140, 37] on img at bounding box center [141, 33] width 159 height 49
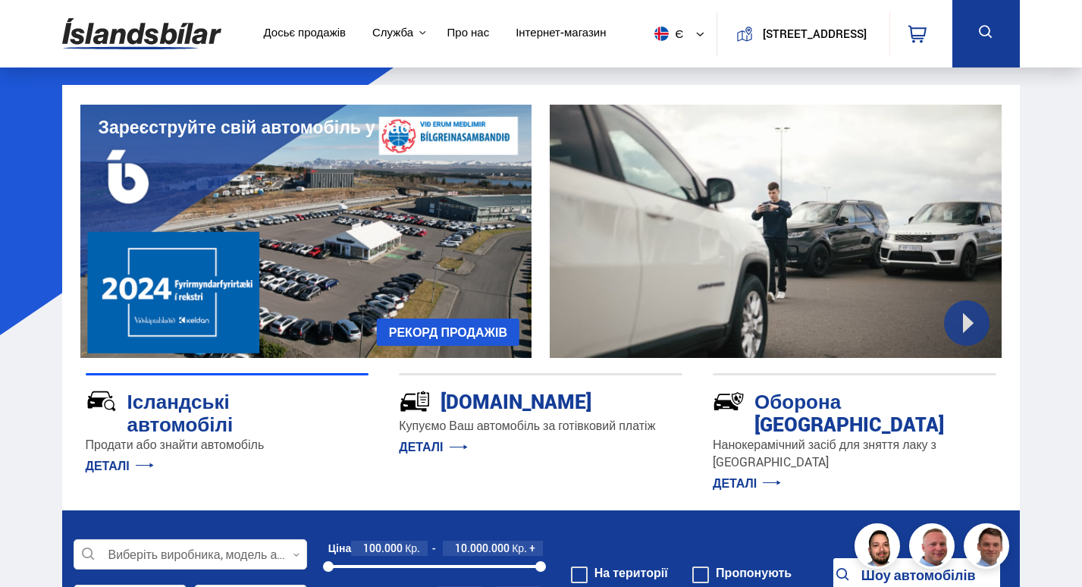
click at [312, 28] on link "Досьє продажів" at bounding box center [304, 34] width 83 height 16
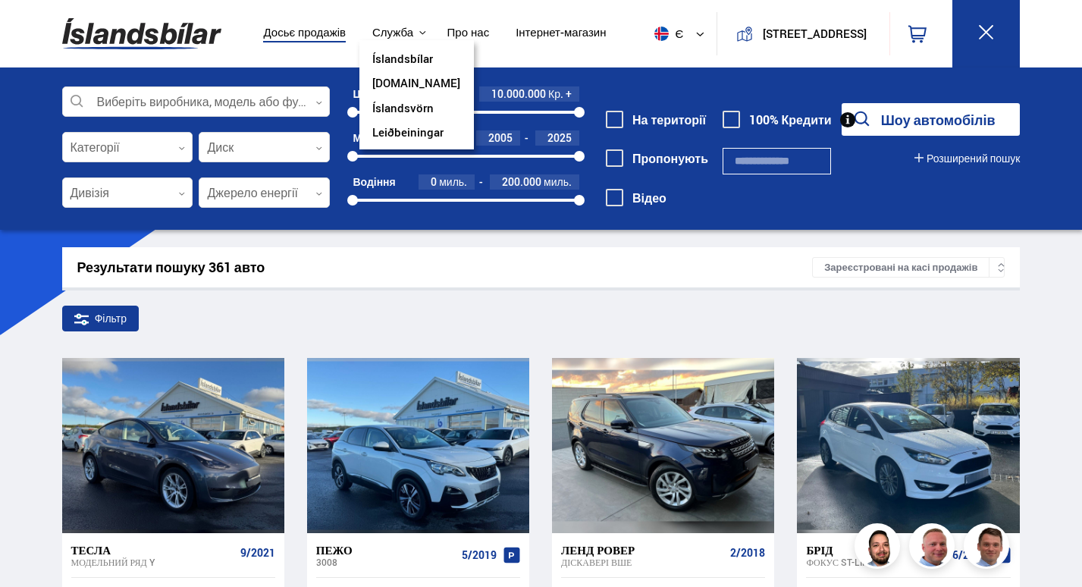
click at [390, 31] on button "Служба" at bounding box center [392, 33] width 41 height 14
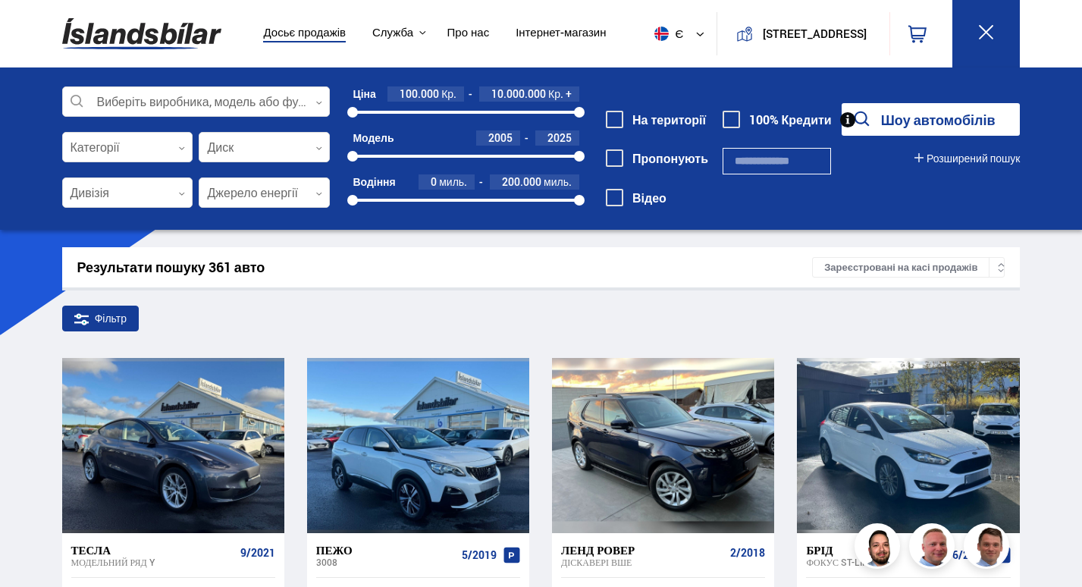
click at [575, 32] on link "Інтернет-магазин" at bounding box center [561, 34] width 90 height 16
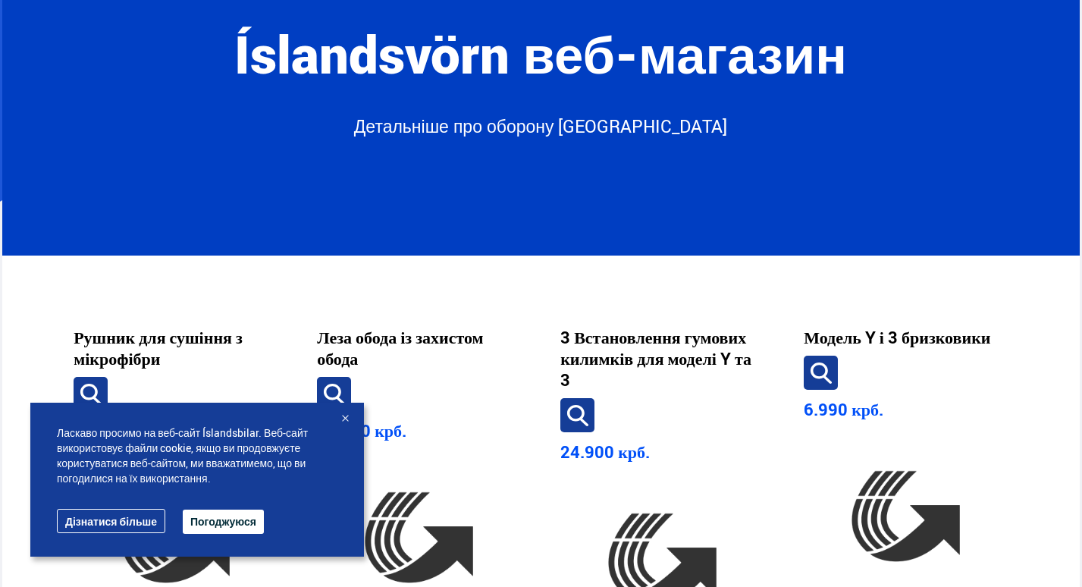
scroll to position [152, 0]
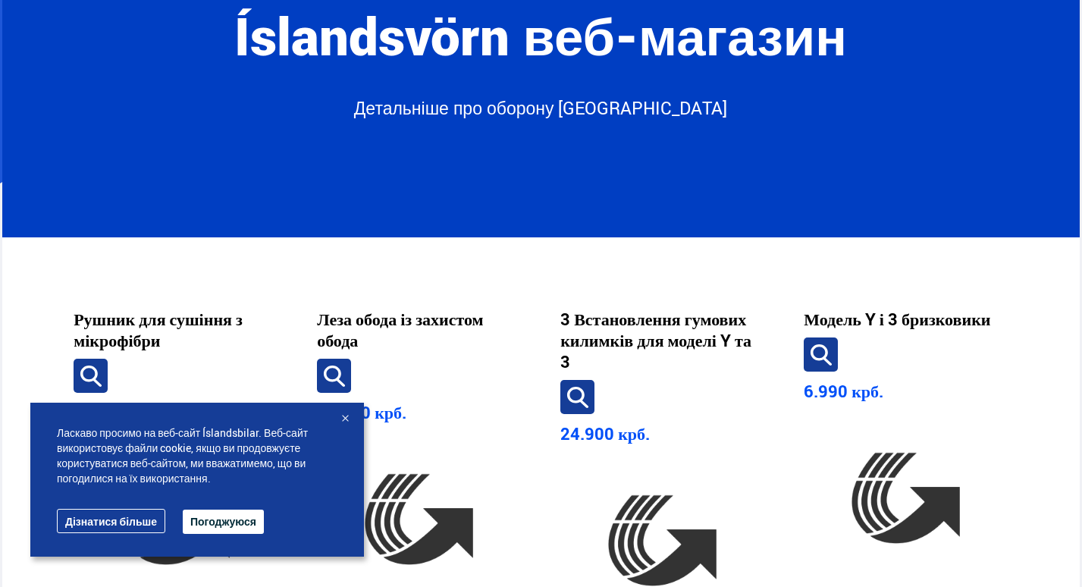
click at [347, 419] on div at bounding box center [344, 419] width 15 height 15
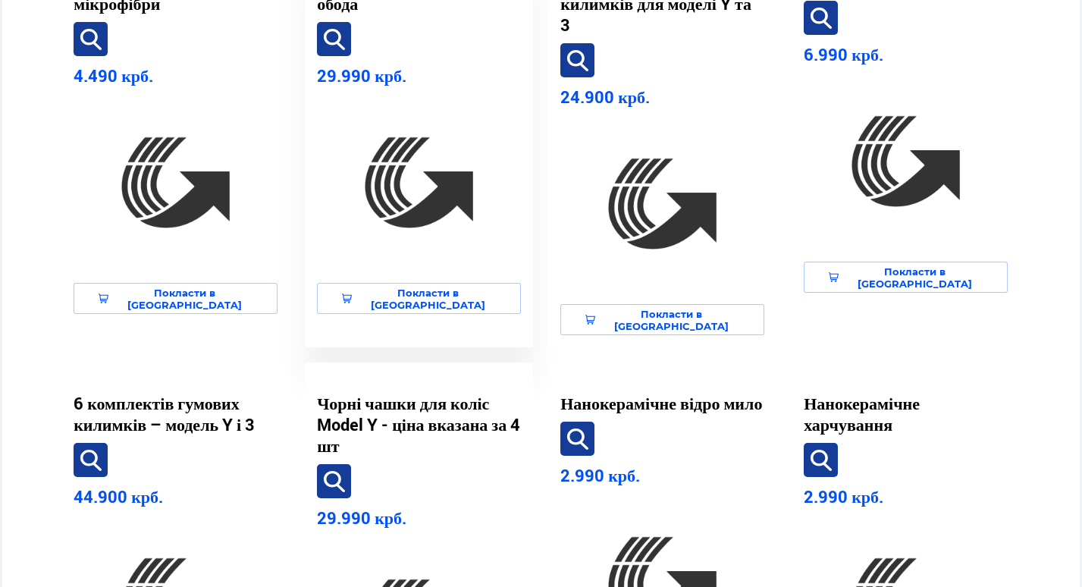
scroll to position [0, 0]
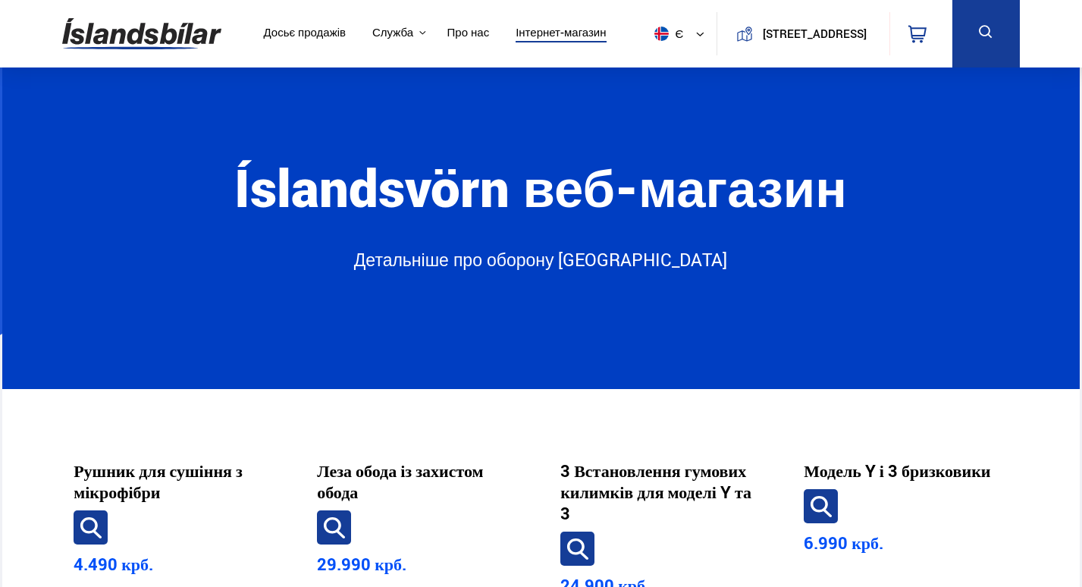
click at [463, 31] on link "Про нас" at bounding box center [468, 34] width 42 height 16
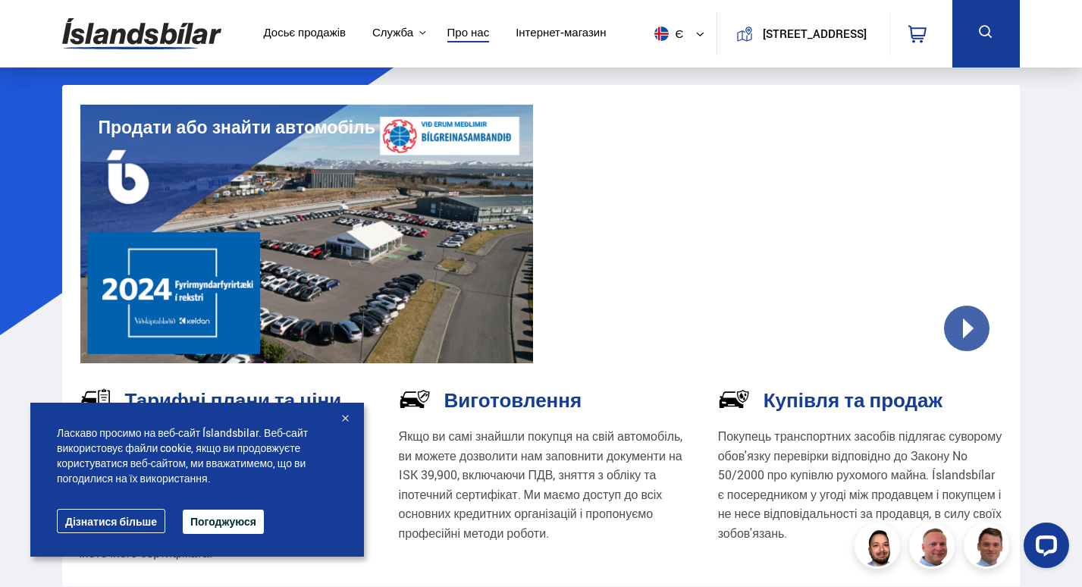
click at [347, 421] on div at bounding box center [344, 419] width 15 height 15
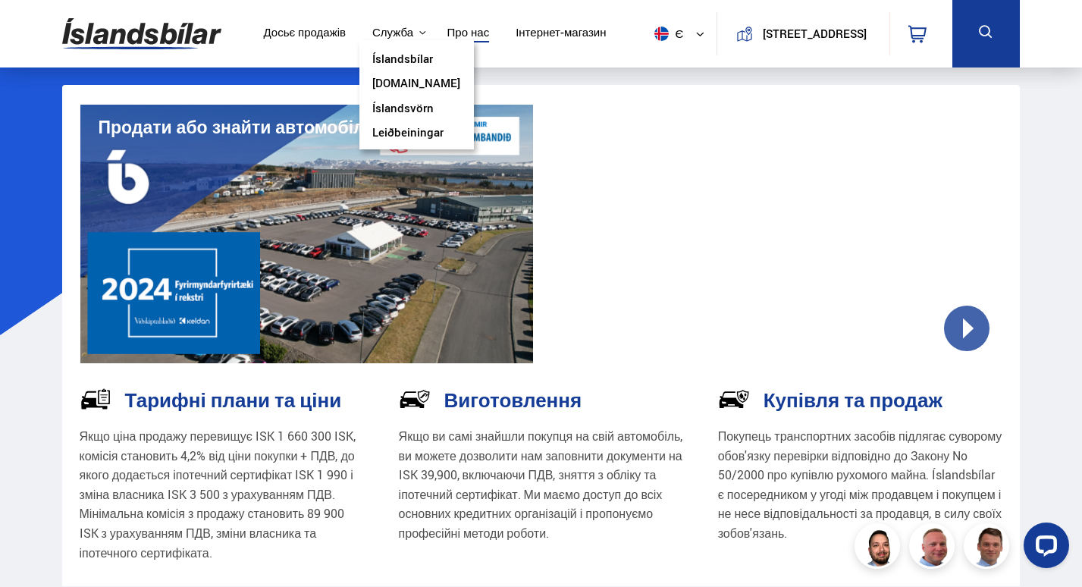
click at [407, 27] on div "Служба Íslandsbílar Kaupumbila.is Íslandsvörn Leiðbeiningar" at bounding box center [396, 33] width 75 height 14
click at [406, 58] on link "Íslandsbílar" at bounding box center [402, 60] width 61 height 16
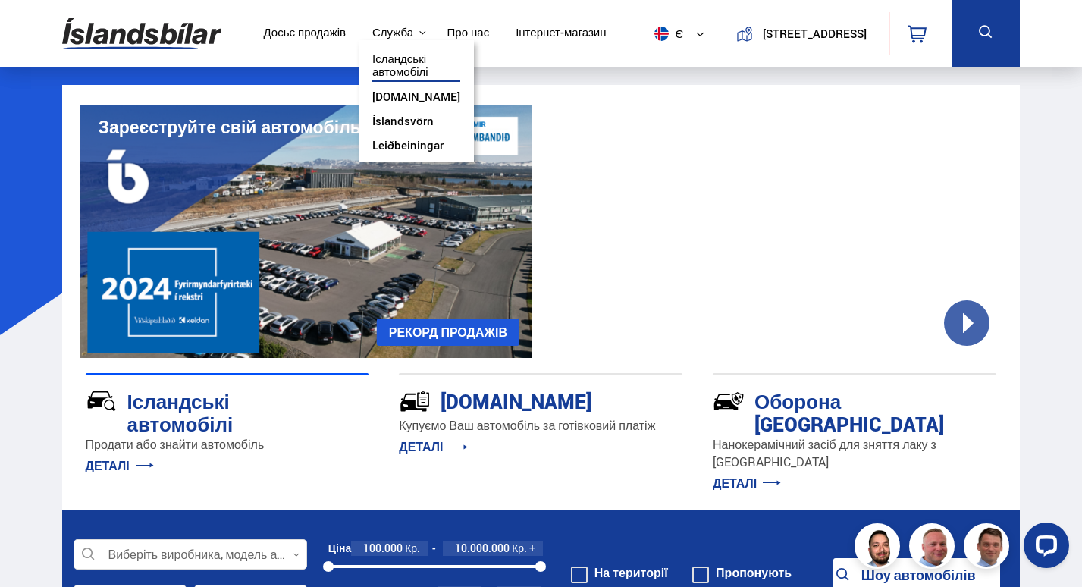
click at [400, 31] on button "Служба" at bounding box center [392, 33] width 41 height 14
click at [398, 97] on link "[DOMAIN_NAME]" at bounding box center [416, 98] width 88 height 16
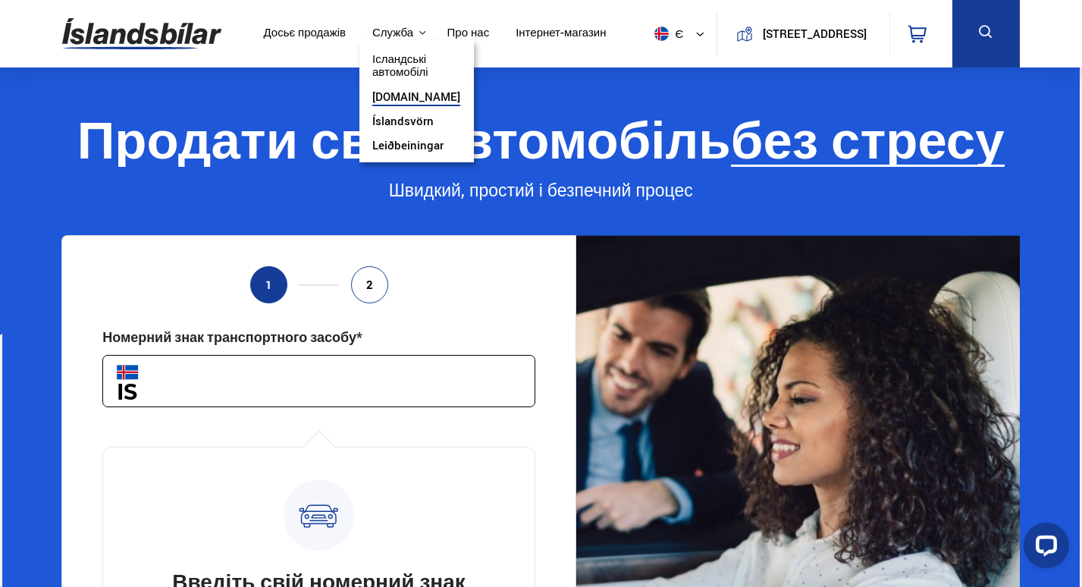
click at [402, 33] on button "Служба" at bounding box center [392, 33] width 41 height 14
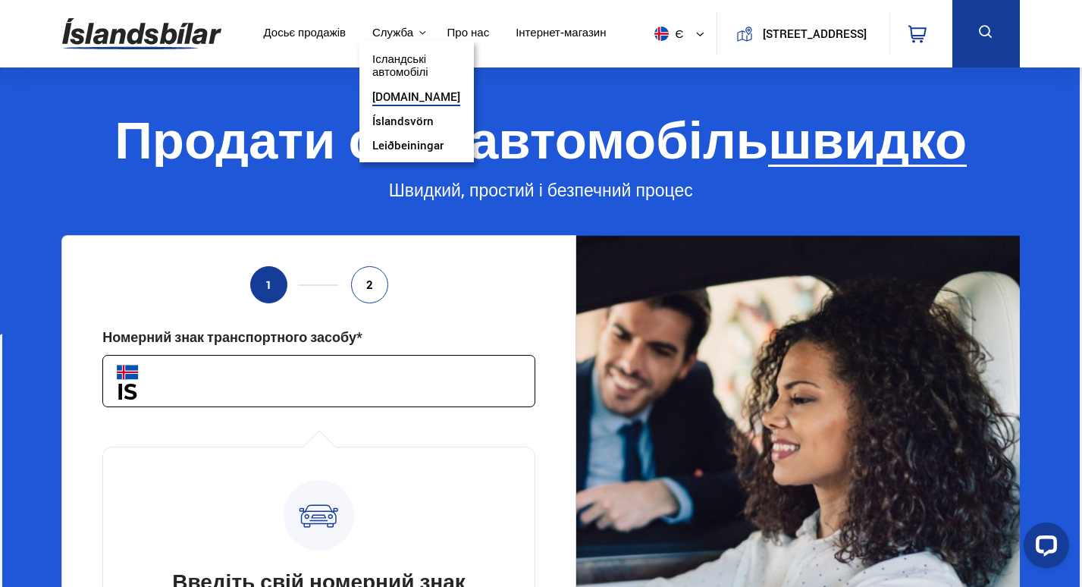
click at [395, 121] on link "Íslandsvörn" at bounding box center [402, 122] width 61 height 16
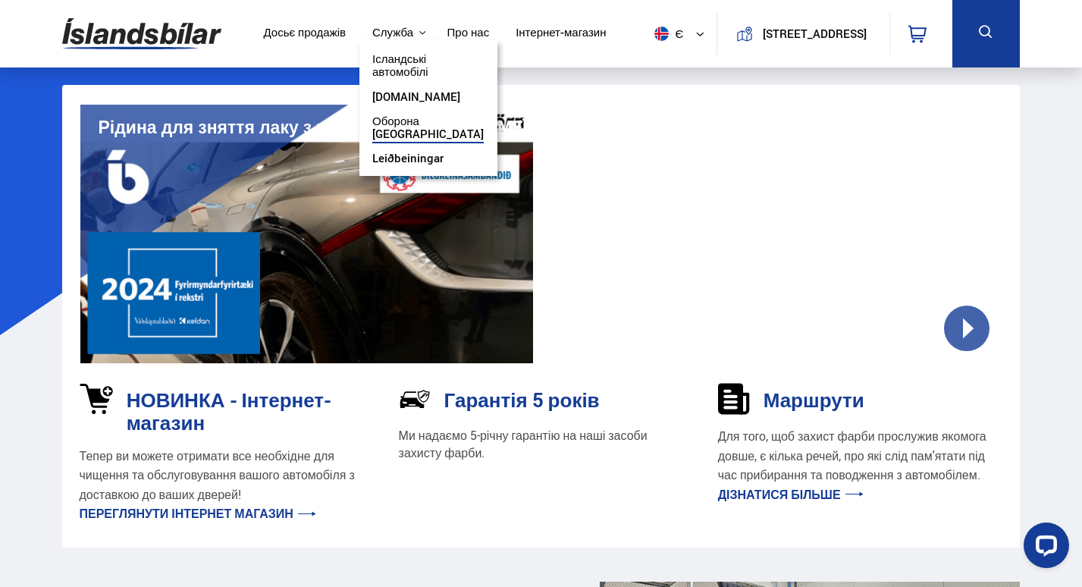
click at [381, 157] on link "Leiðbeiningar" at bounding box center [407, 160] width 71 height 16
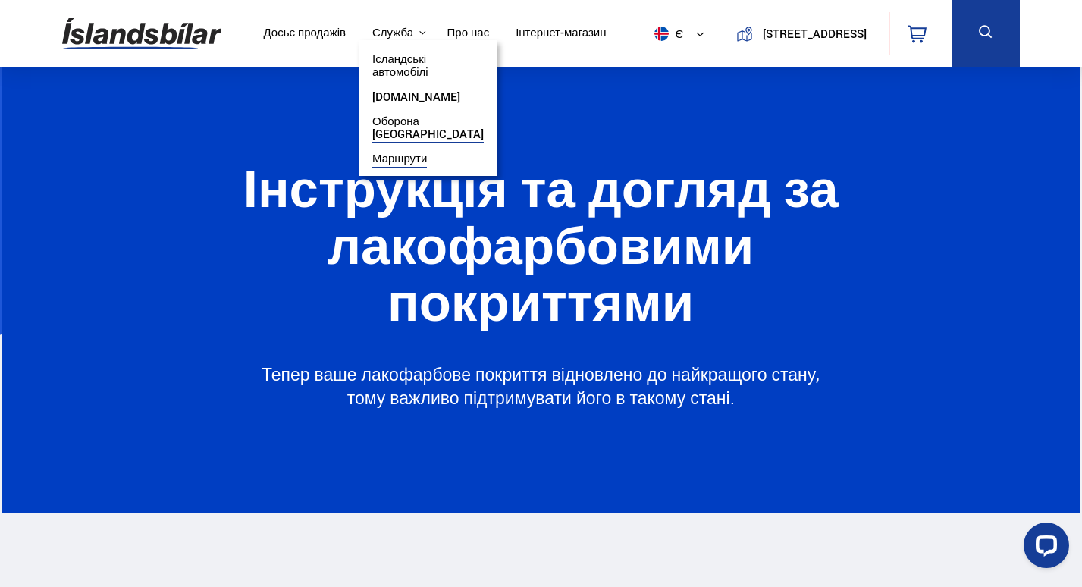
click at [394, 30] on button "Служба" at bounding box center [392, 33] width 41 height 14
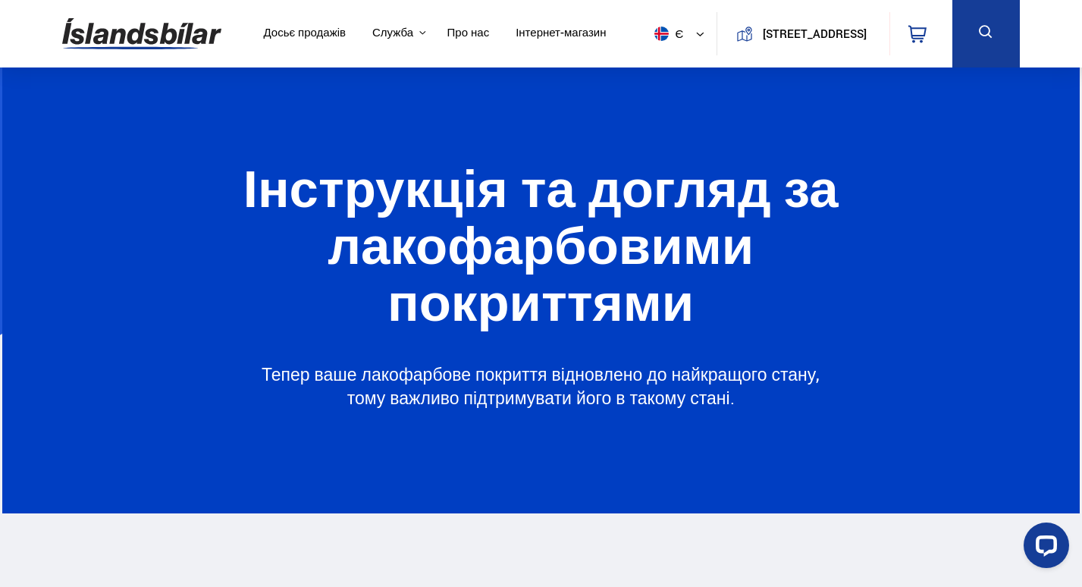
click at [295, 35] on link "Досьє продажів" at bounding box center [304, 34] width 83 height 16
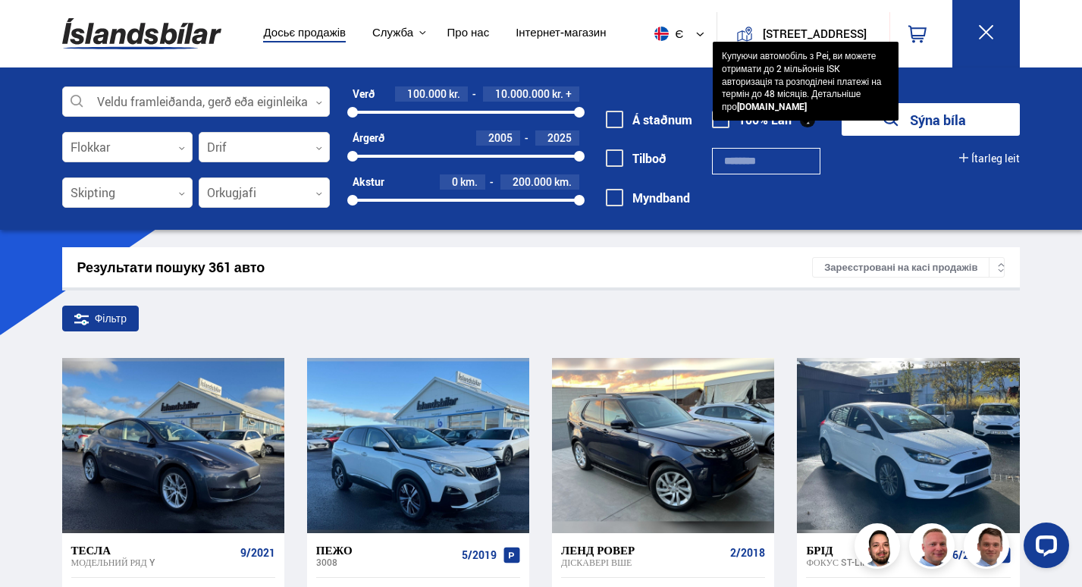
click at [761, 108] on b "[DOMAIN_NAME]" at bounding box center [772, 106] width 70 height 12
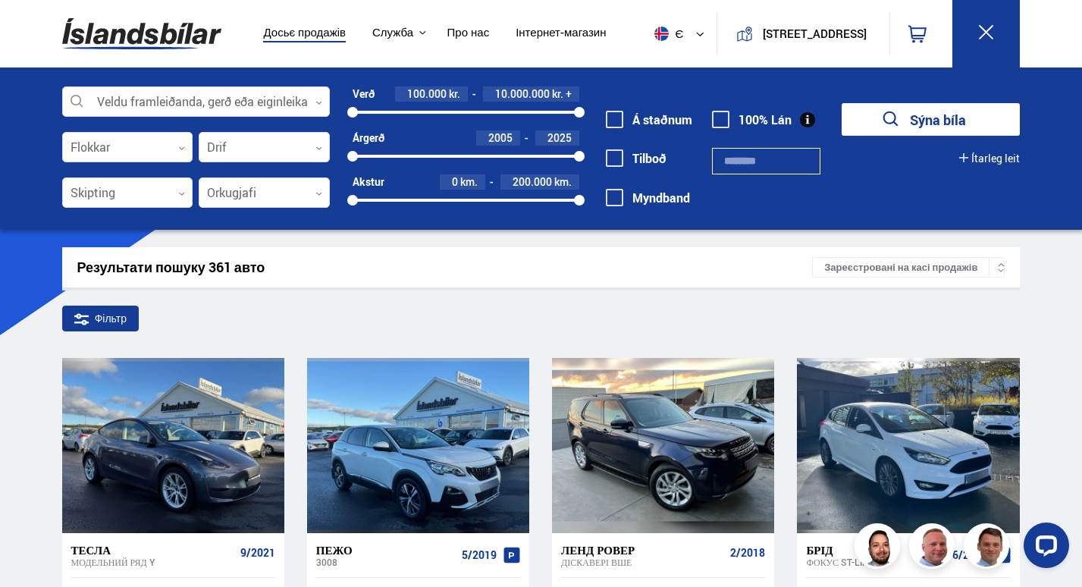
click at [463, 30] on link "Про нас" at bounding box center [468, 34] width 42 height 16
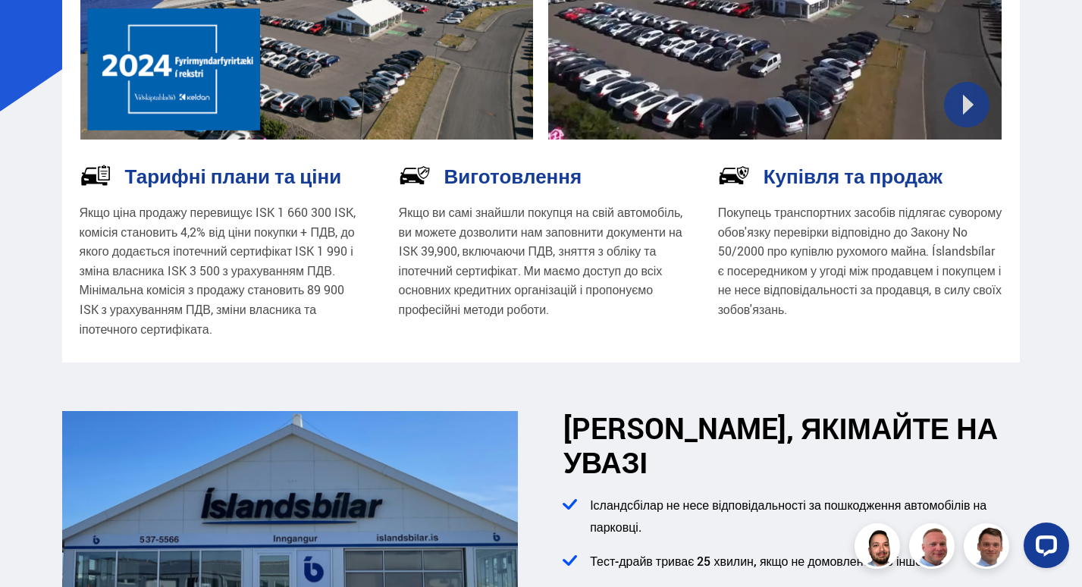
scroll to position [227, 0]
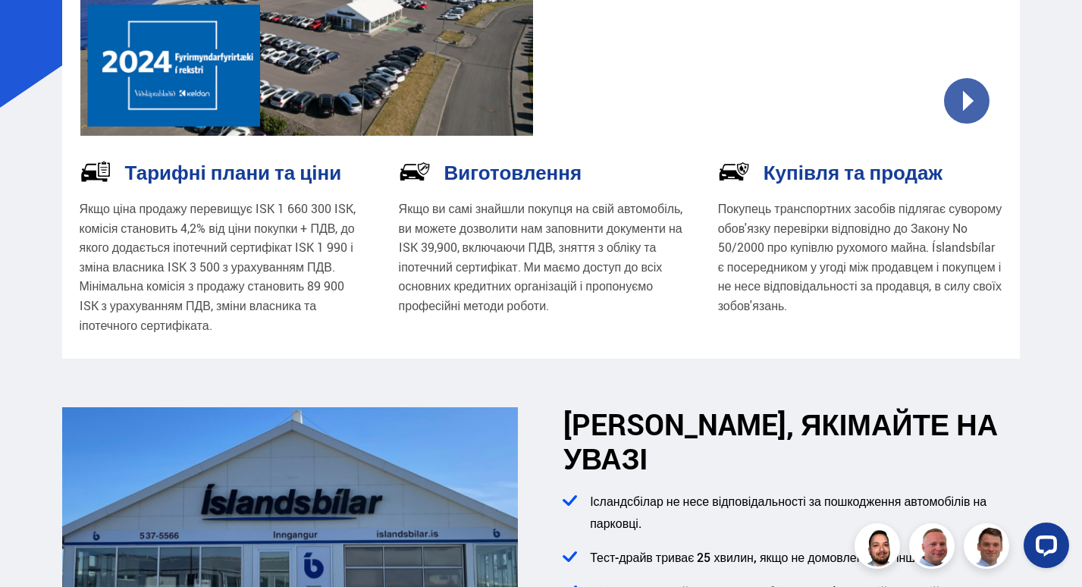
drag, startPoint x: 517, startPoint y: 213, endPoint x: 454, endPoint y: 234, distance: 66.4
click at [454, 234] on p "Якщо ви самі знайшли покупця на свій автомобіль, ви можете дозволити нам заповн…" at bounding box center [541, 257] width 284 height 117
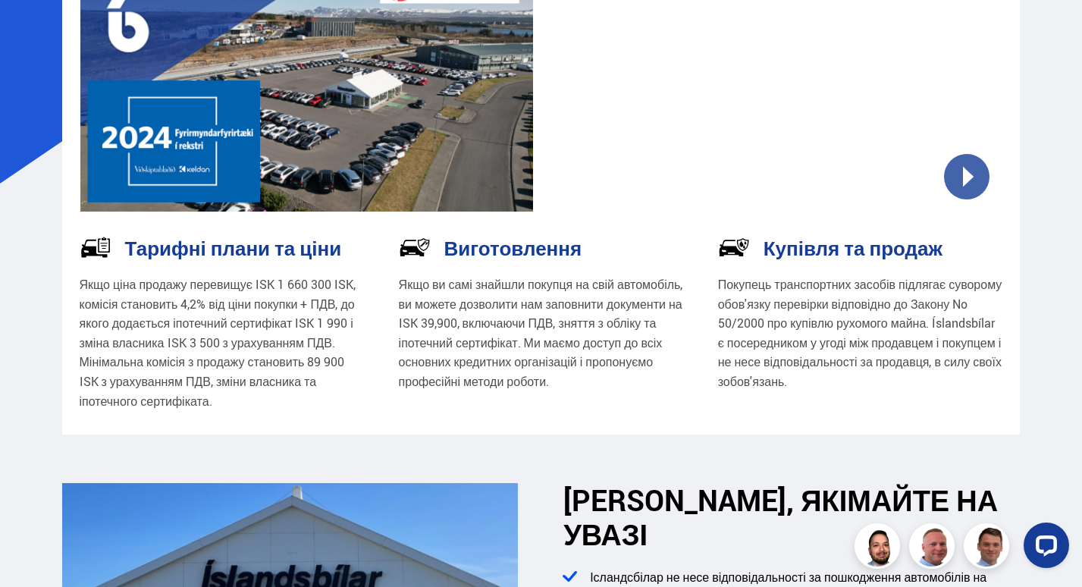
scroll to position [0, 0]
